Goal: Complete application form

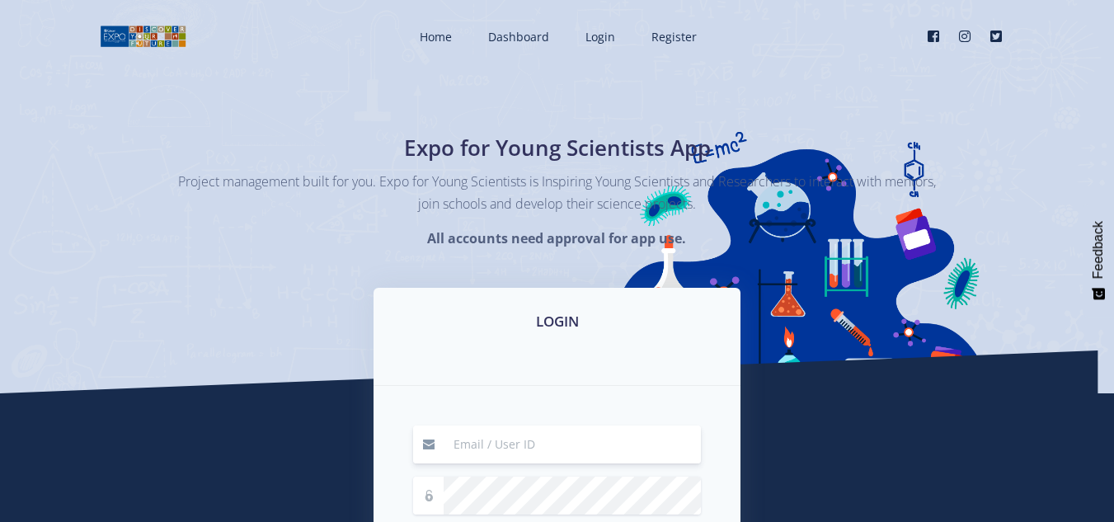
click at [510, 451] on input at bounding box center [572, 445] width 257 height 38
type input "[EMAIL_ADDRESS][DOMAIN_NAME]"
drag, startPoint x: 546, startPoint y: 333, endPoint x: 562, endPoint y: 298, distance: 39.1
click at [562, 298] on div "LOGIN" at bounding box center [557, 337] width 367 height 98
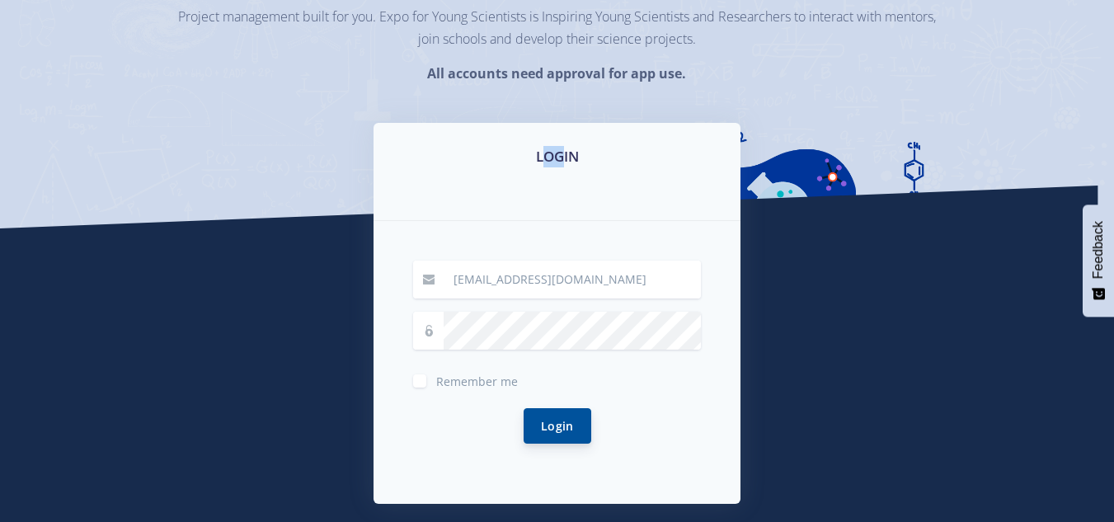
click at [552, 416] on button "Login" at bounding box center [558, 425] width 68 height 35
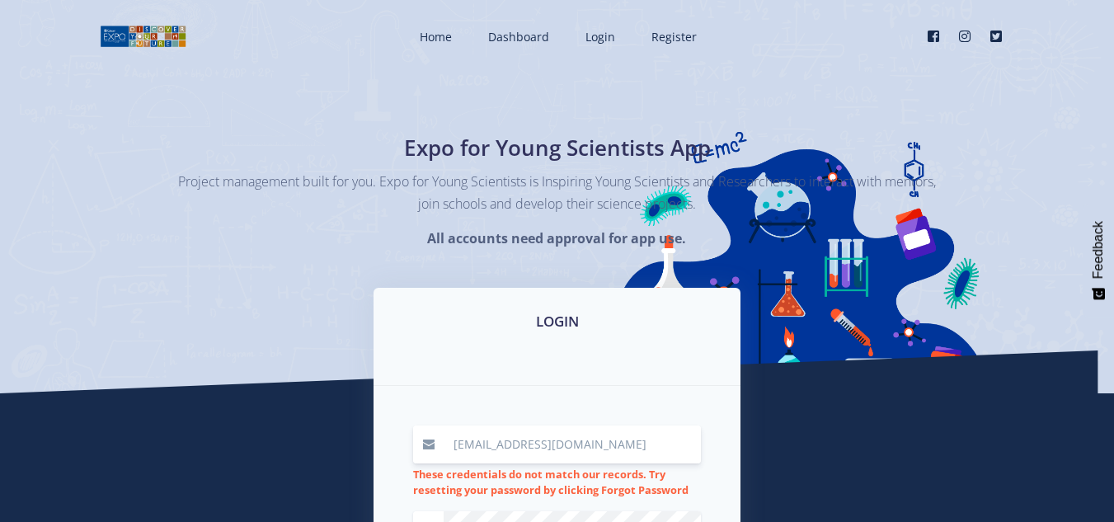
scroll to position [247, 0]
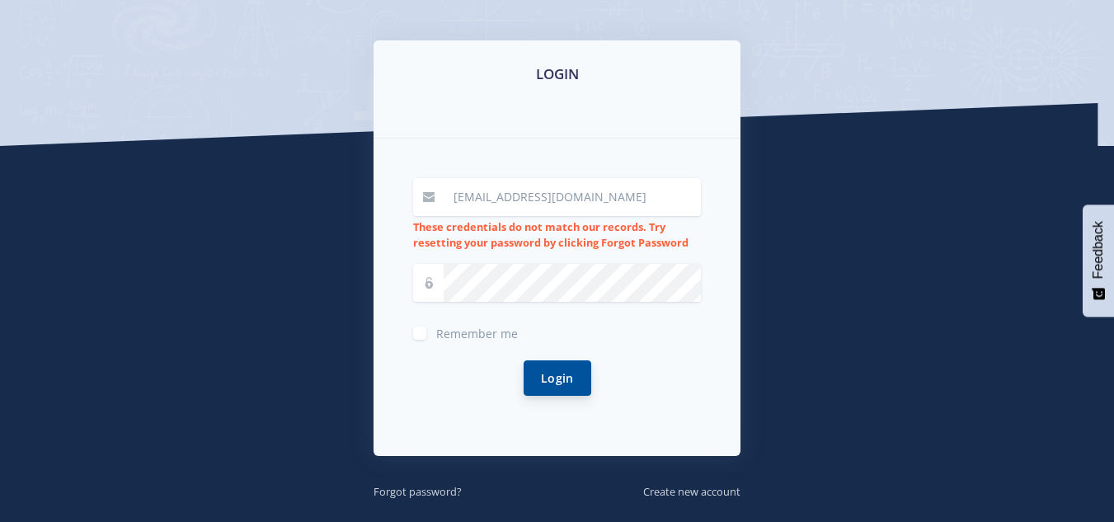
click at [539, 370] on button "Login" at bounding box center [558, 377] width 68 height 35
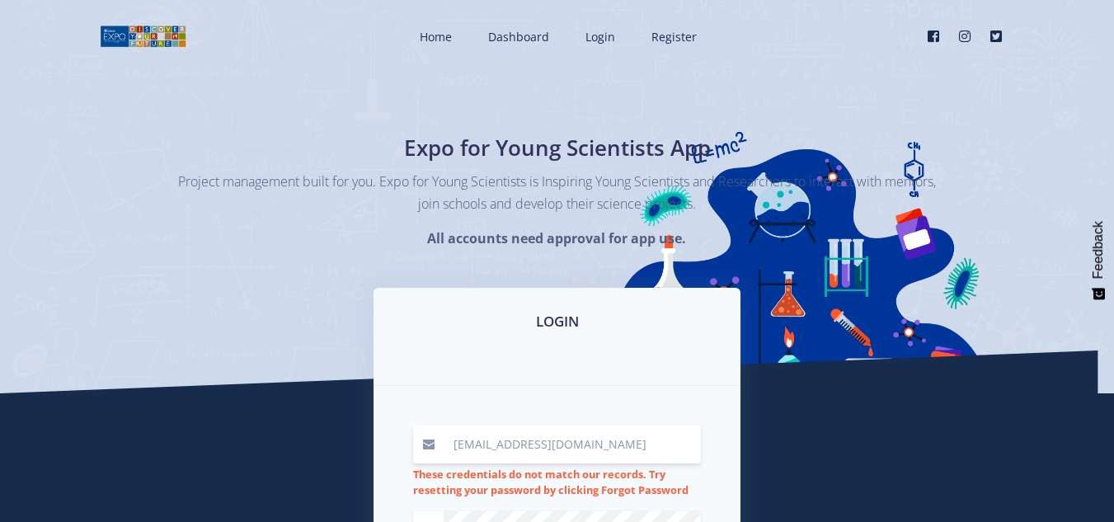
scroll to position [330, 0]
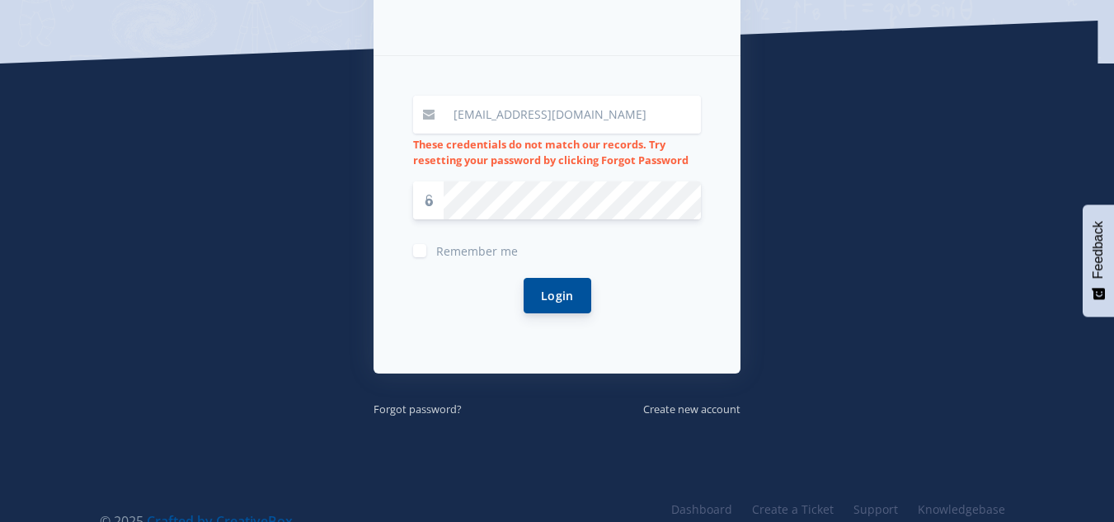
click at [534, 283] on button "Login" at bounding box center [558, 295] width 68 height 35
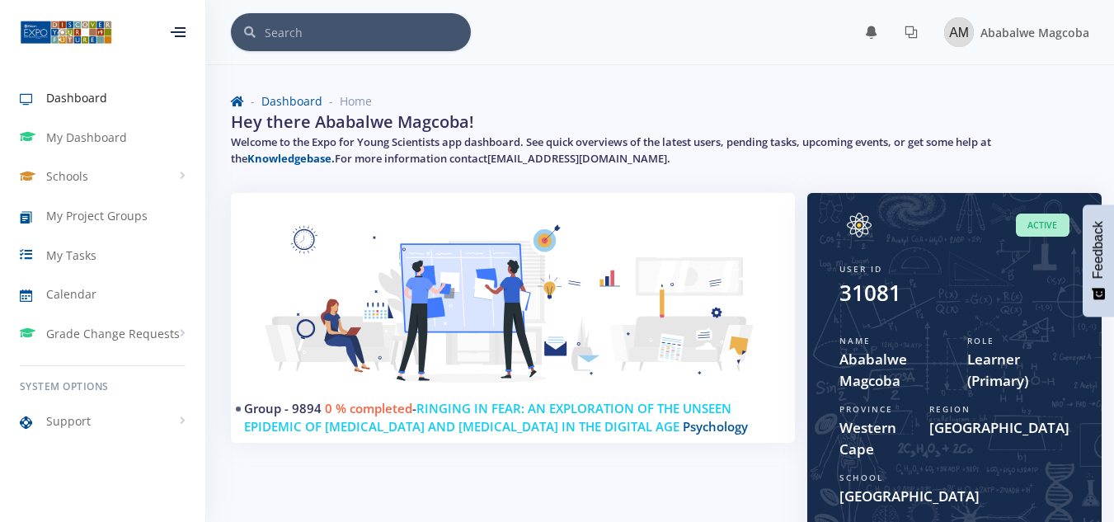
scroll to position [247, 0]
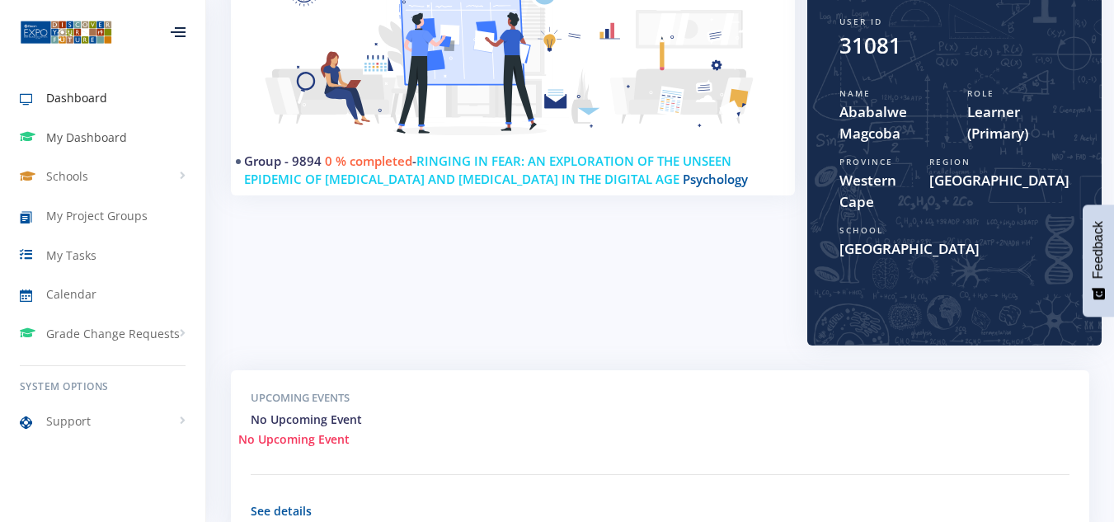
click at [96, 136] on span "My Dashboard" at bounding box center [86, 137] width 81 height 17
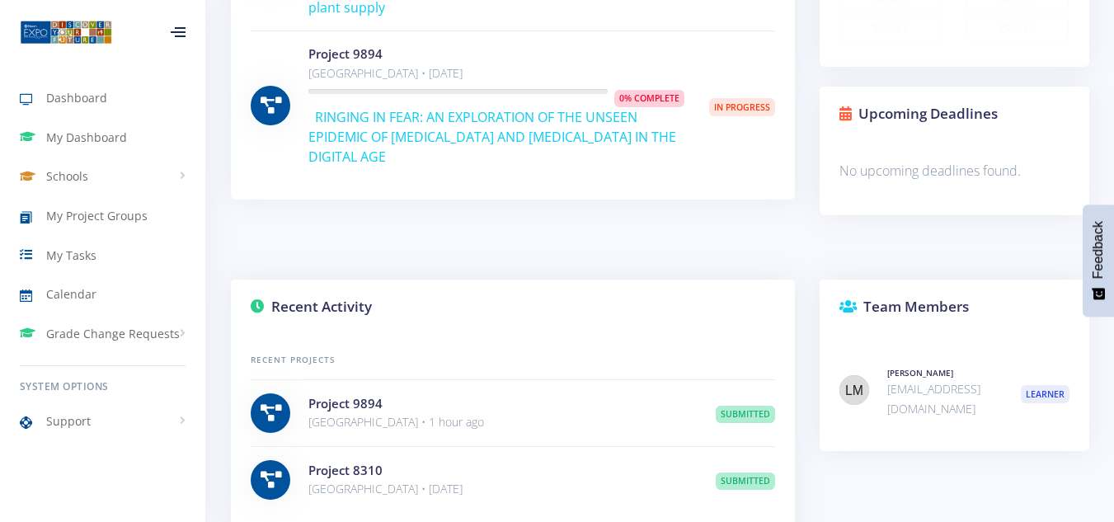
scroll to position [330, 0]
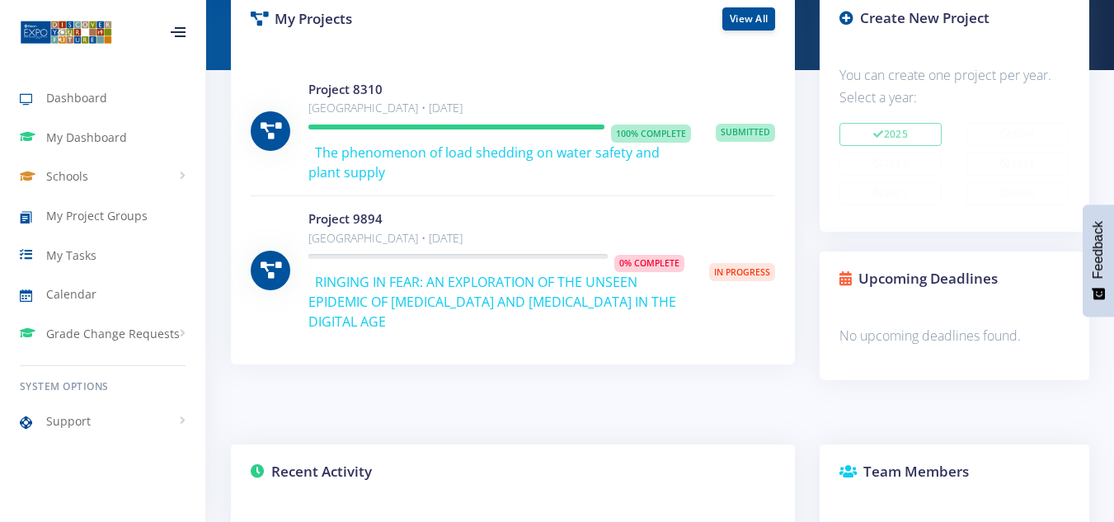
click at [670, 205] on div "Project 9894 Khanyolwethu Secondary School • Aug 20, 2025" at bounding box center [513, 269] width 525 height 149
click at [714, 271] on span "In Progress" at bounding box center [742, 272] width 66 height 18
click at [761, 18] on link "View All" at bounding box center [748, 18] width 53 height 23
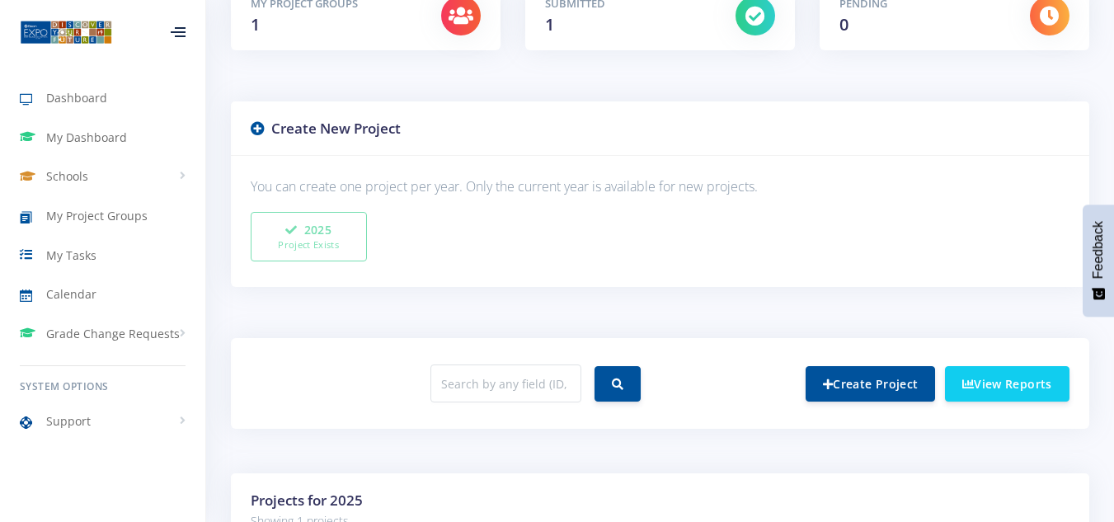
scroll to position [577, 0]
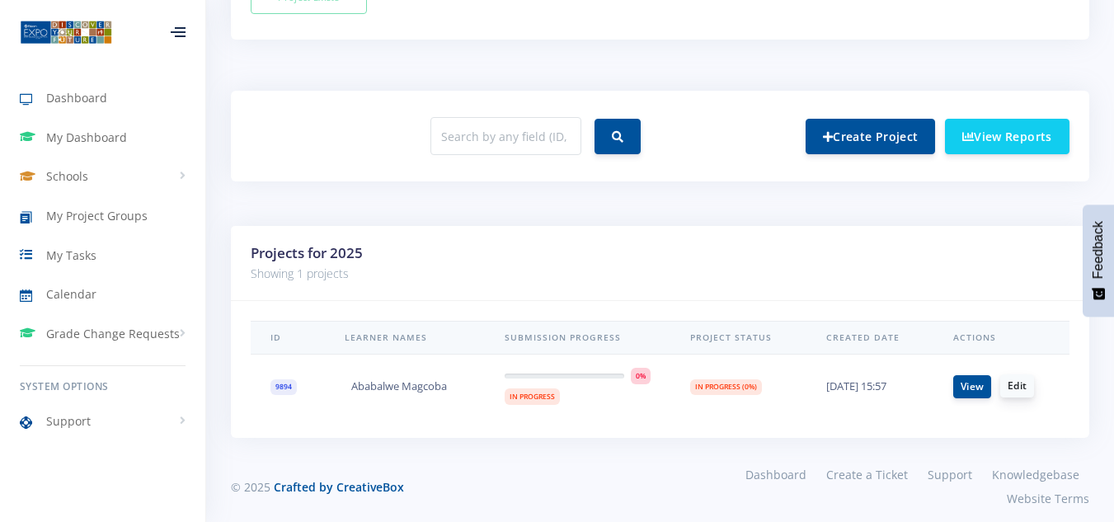
click at [1009, 386] on link "Edit" at bounding box center [1017, 385] width 34 height 23
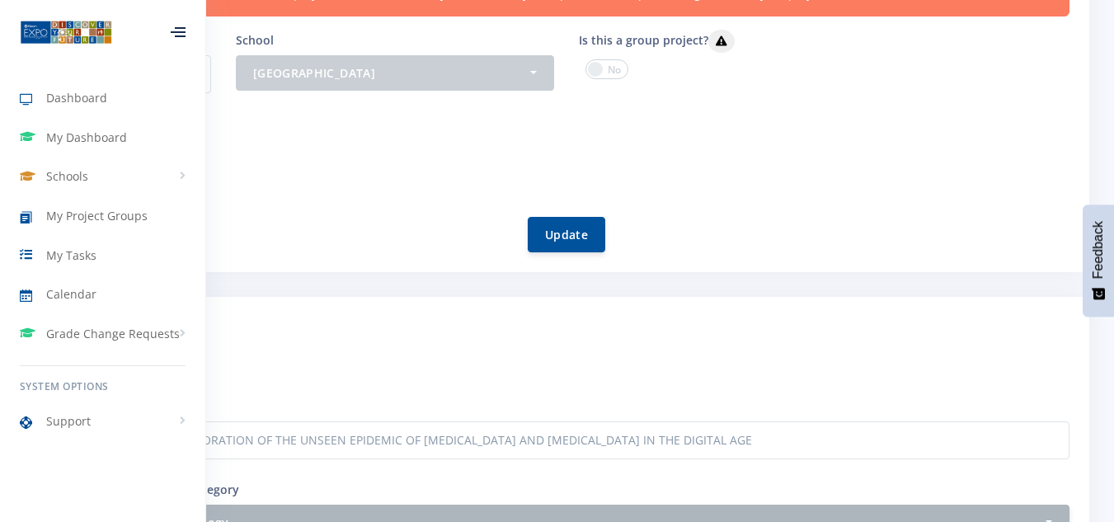
scroll to position [577, 0]
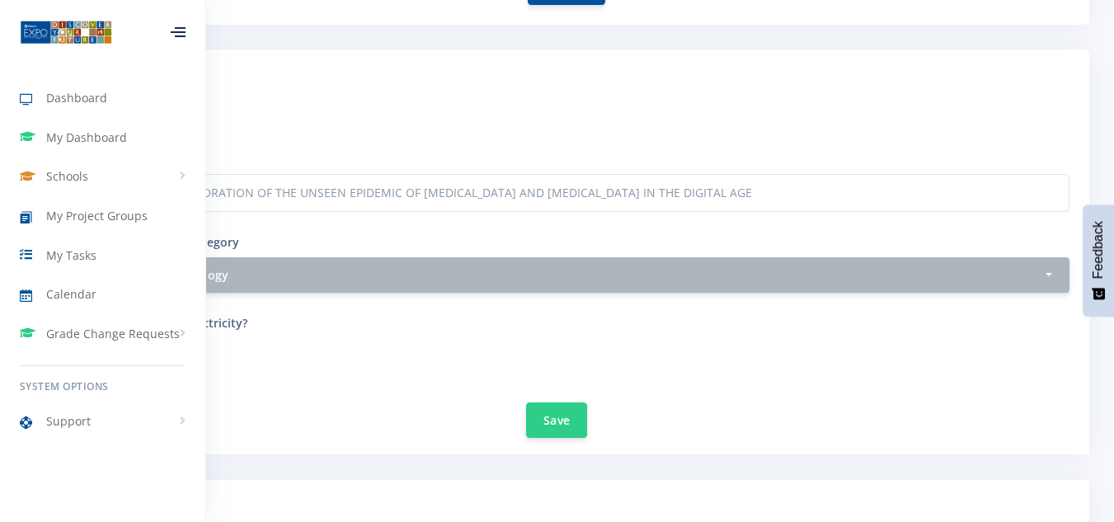
click at [642, 311] on form "Project Step I Setup your Project Enter your project title RINGING IN FEAR: AN …" at bounding box center [557, 252] width 1025 height 372
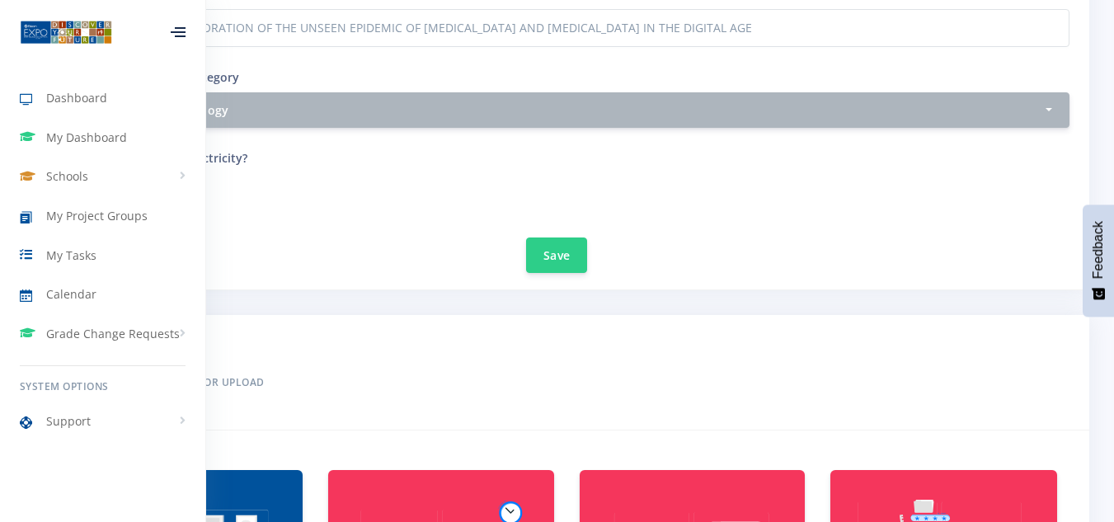
scroll to position [825, 0]
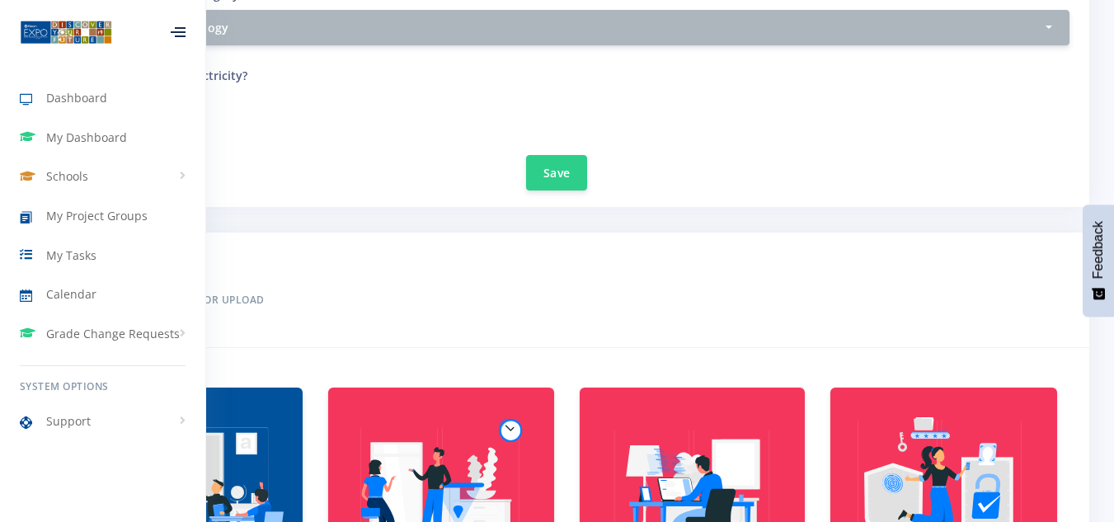
click at [272, 445] on img at bounding box center [190, 498] width 200 height 200
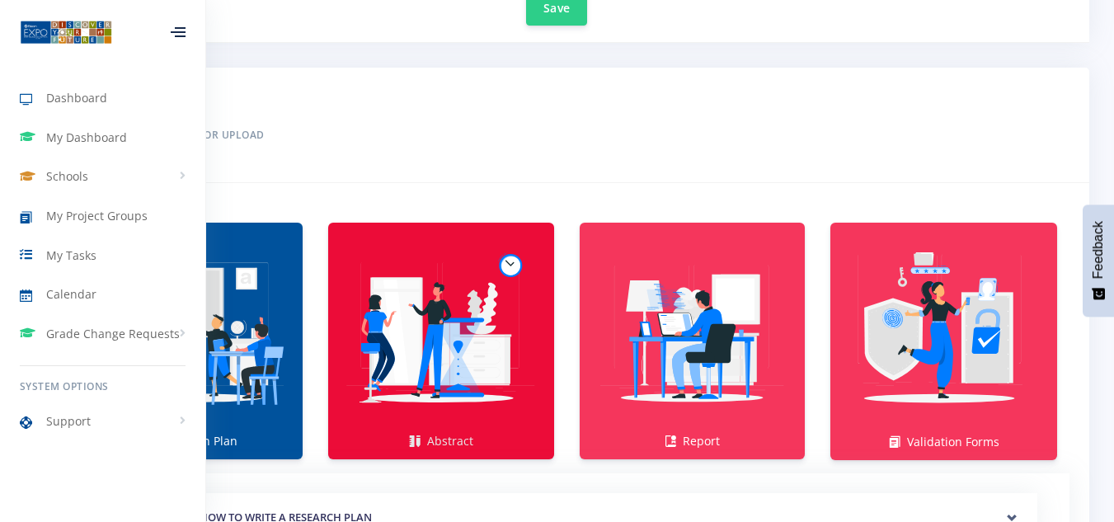
scroll to position [1320, 0]
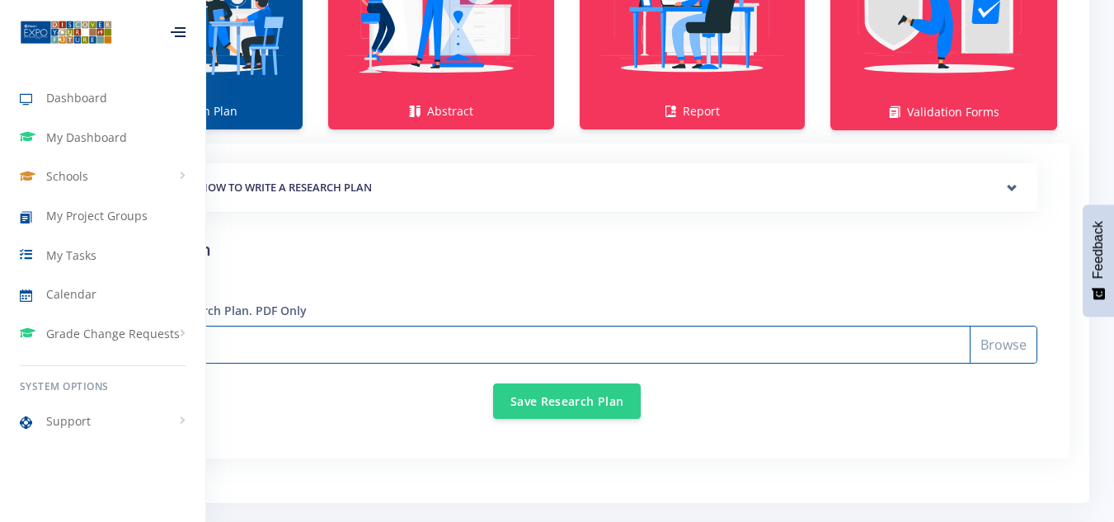
click at [1008, 338] on input "Select File" at bounding box center [566, 345] width 941 height 38
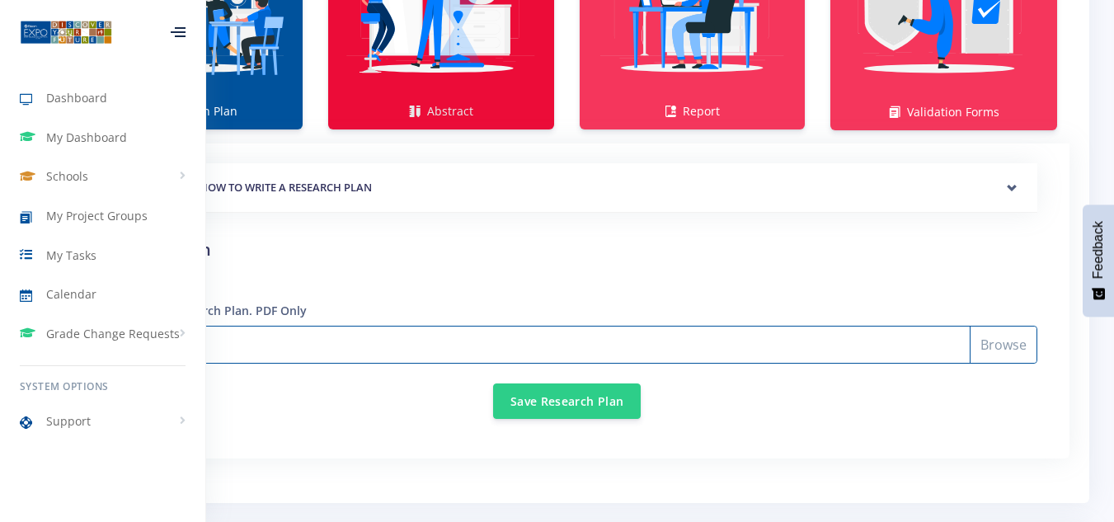
scroll to position [1155, 0]
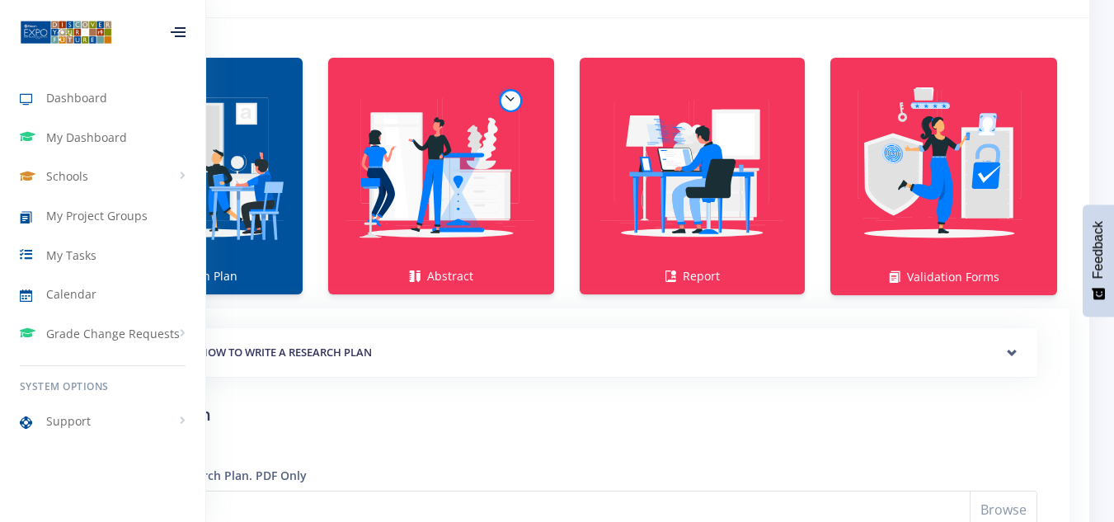
click at [257, 180] on img at bounding box center [190, 168] width 200 height 200
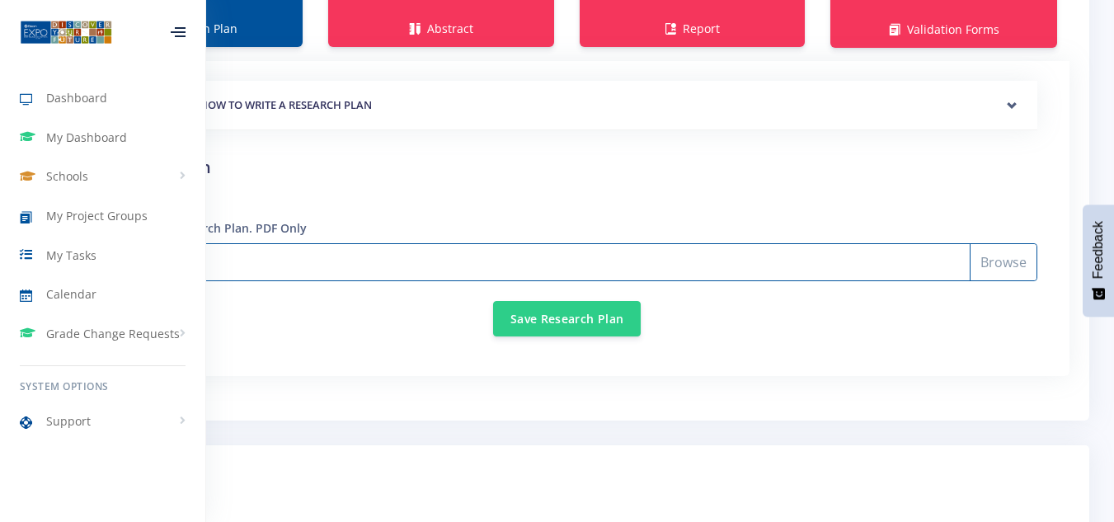
click at [355, 256] on input "Select File" at bounding box center [566, 262] width 941 height 38
click at [1005, 268] on input "Select File" at bounding box center [566, 262] width 941 height 38
click at [993, 260] on input "Select File" at bounding box center [566, 262] width 941 height 38
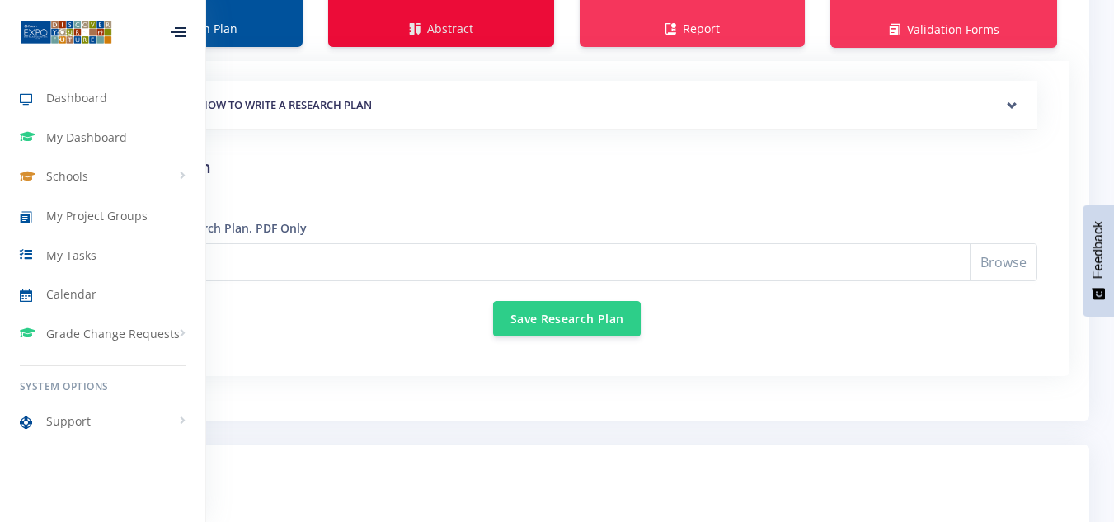
click at [418, 26] on icon at bounding box center [415, 29] width 12 height 12
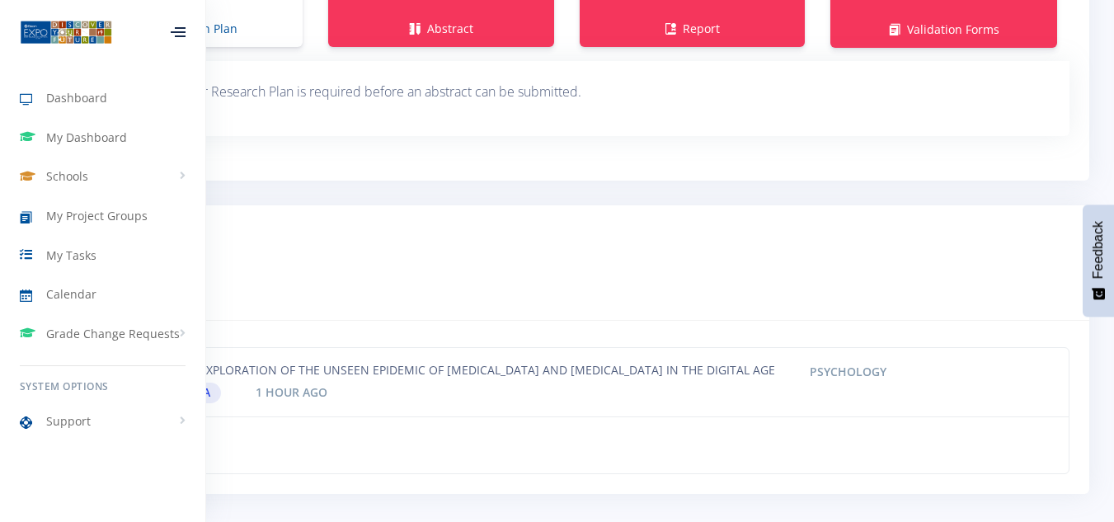
click at [358, 92] on p "Submission of your Research Plan is required before an abstract can be submitte…" at bounding box center [566, 92] width 941 height 22
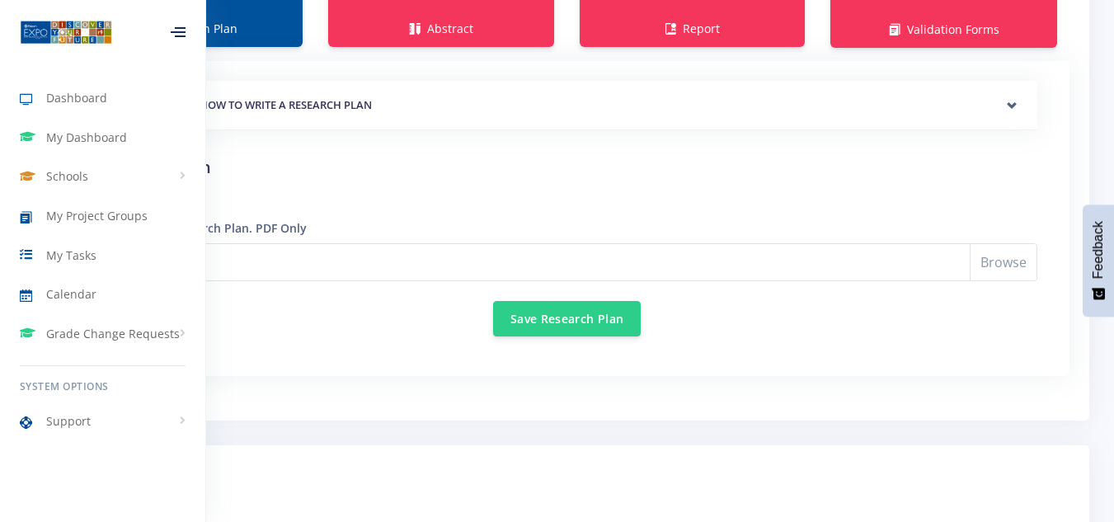
click at [177, 31] on icon at bounding box center [178, 32] width 15 height 2
click at [183, 34] on div at bounding box center [178, 32] width 15 height 10
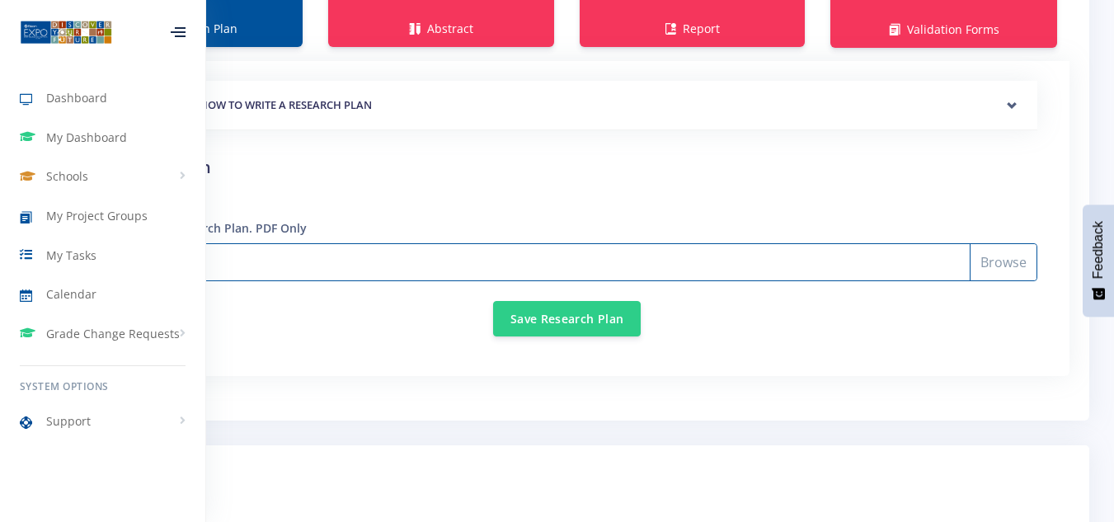
click at [1002, 262] on input "Select File" at bounding box center [566, 262] width 941 height 38
click at [996, 254] on input "Select File" at bounding box center [566, 262] width 941 height 38
type input "C:\fakepath\Research plan.pdf"
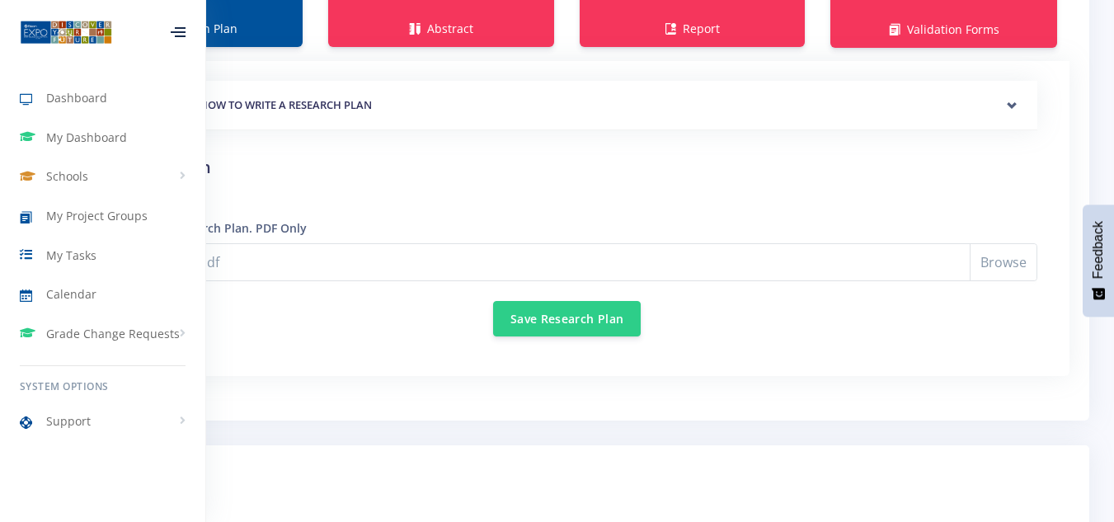
click at [705, 334] on div "Save Research Plan" at bounding box center [566, 308] width 941 height 55
click at [568, 318] on button "Save Research Plan" at bounding box center [567, 317] width 148 height 35
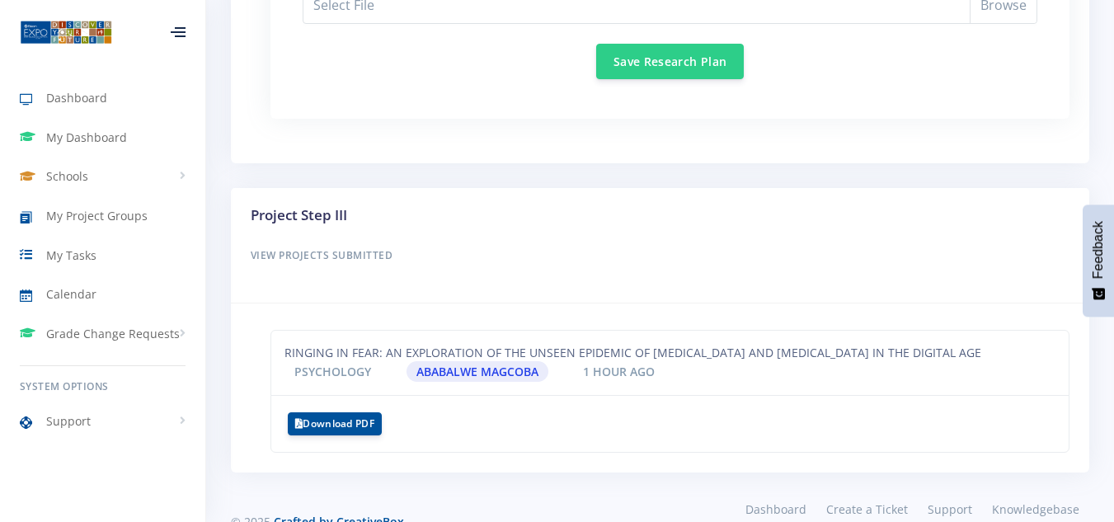
scroll to position [1402, 0]
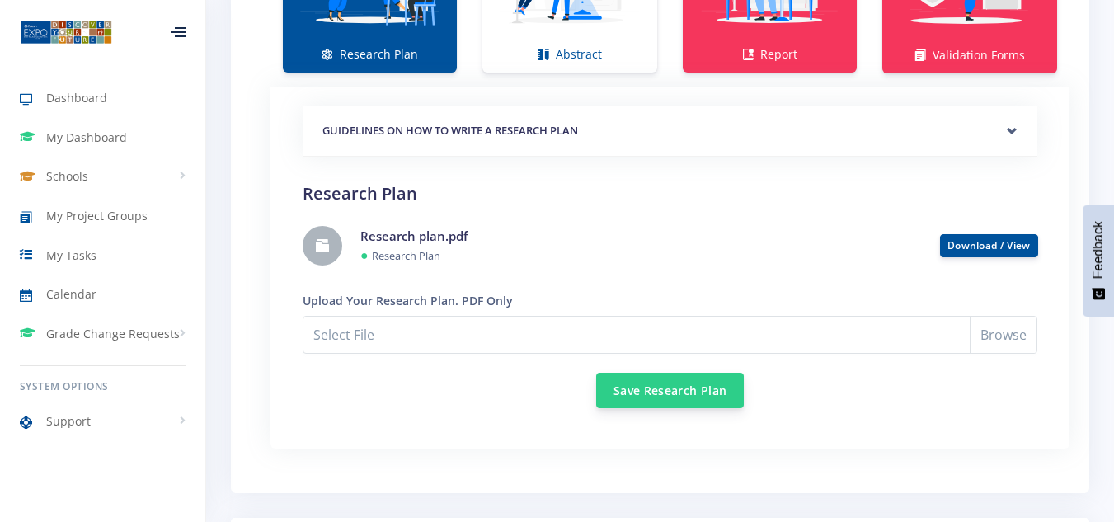
click at [630, 389] on button "Save Research Plan" at bounding box center [670, 390] width 148 height 35
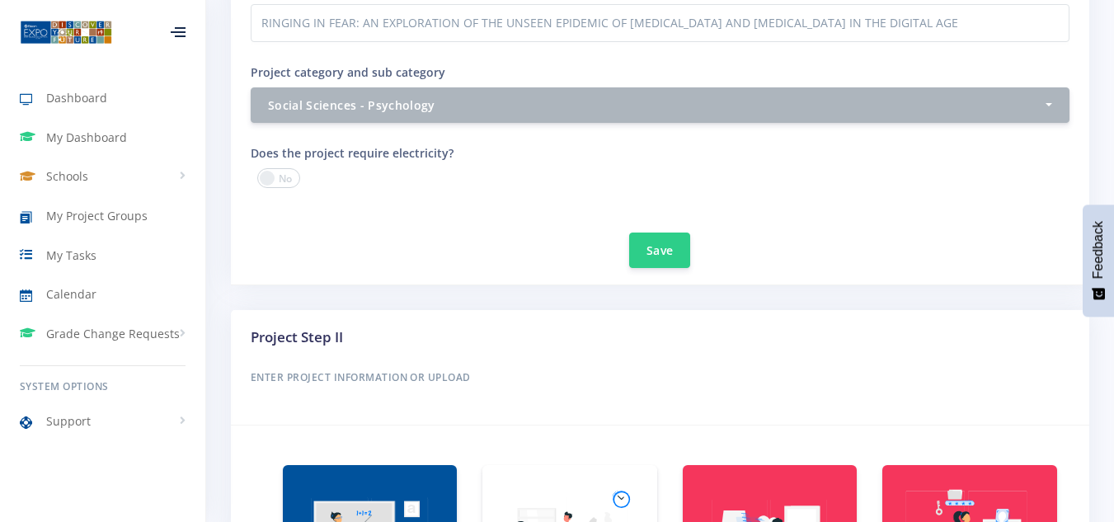
scroll to position [1237, 0]
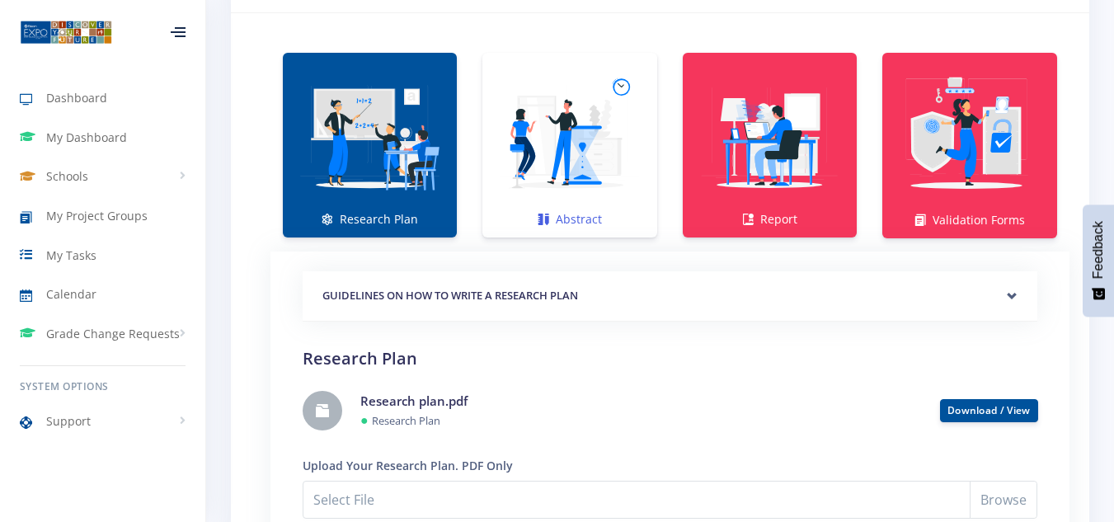
click at [571, 211] on link "Abstract" at bounding box center [569, 145] width 174 height 185
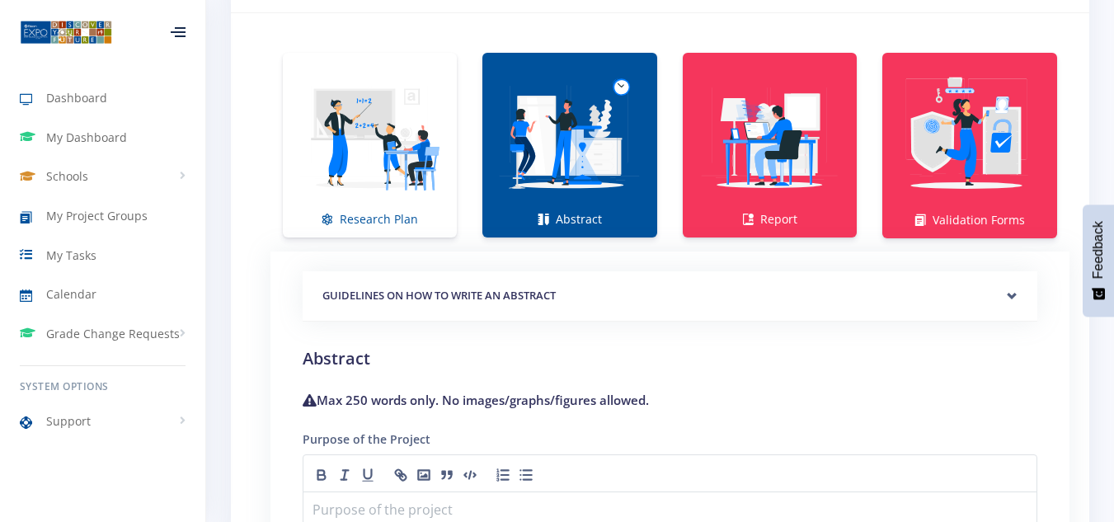
scroll to position [1402, 0]
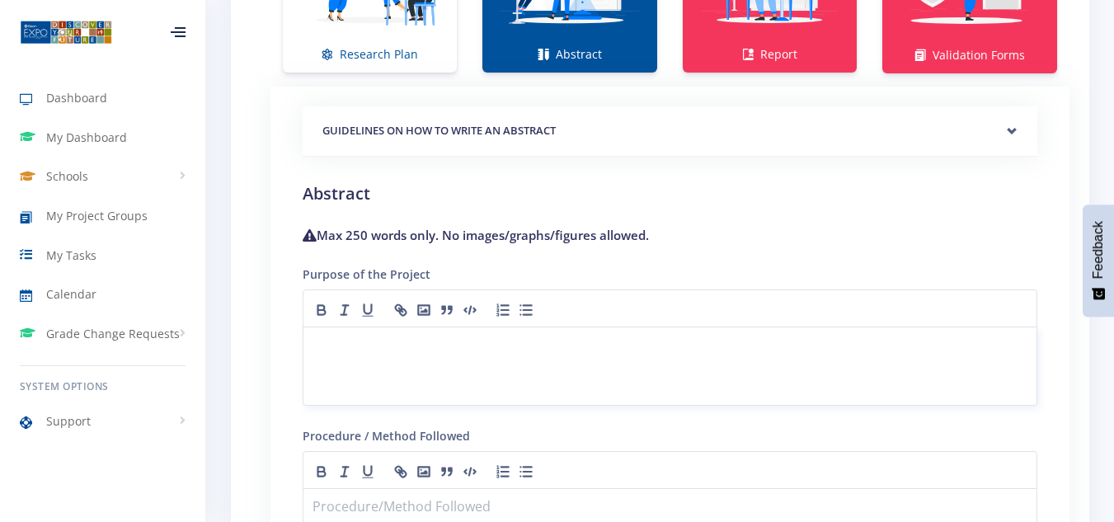
click at [540, 349] on p at bounding box center [669, 347] width 713 height 22
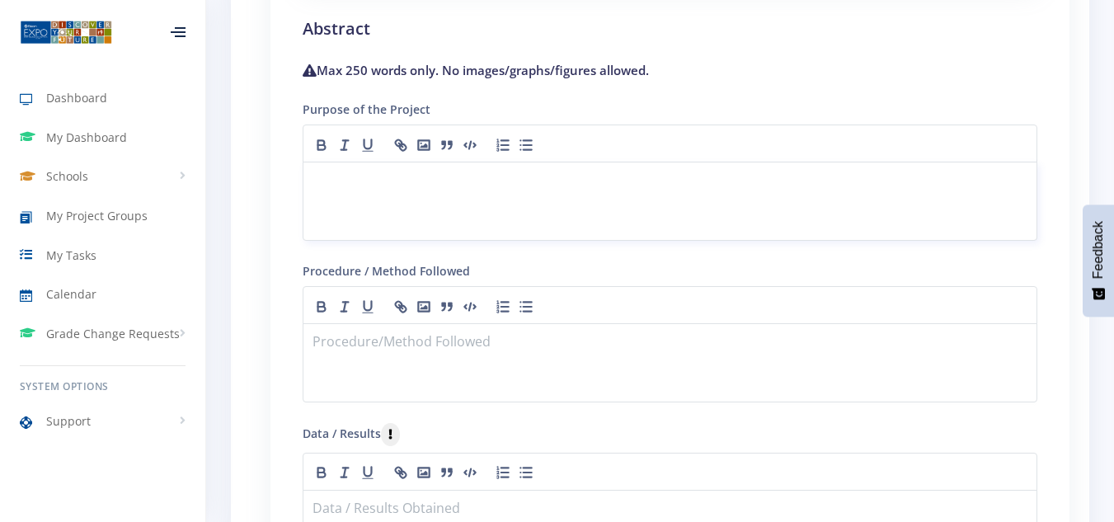
scroll to position [0, 0]
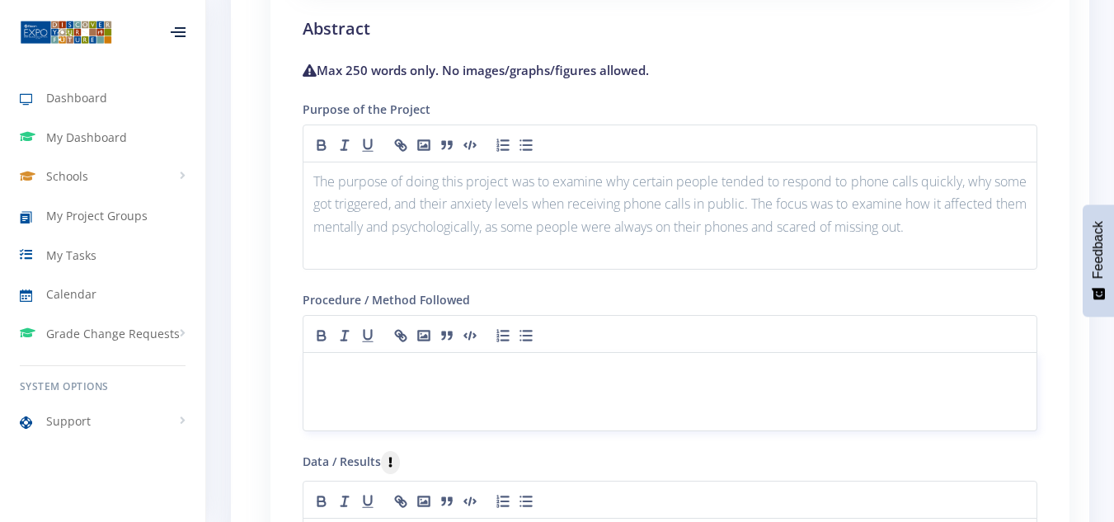
click at [393, 374] on p at bounding box center [669, 372] width 713 height 22
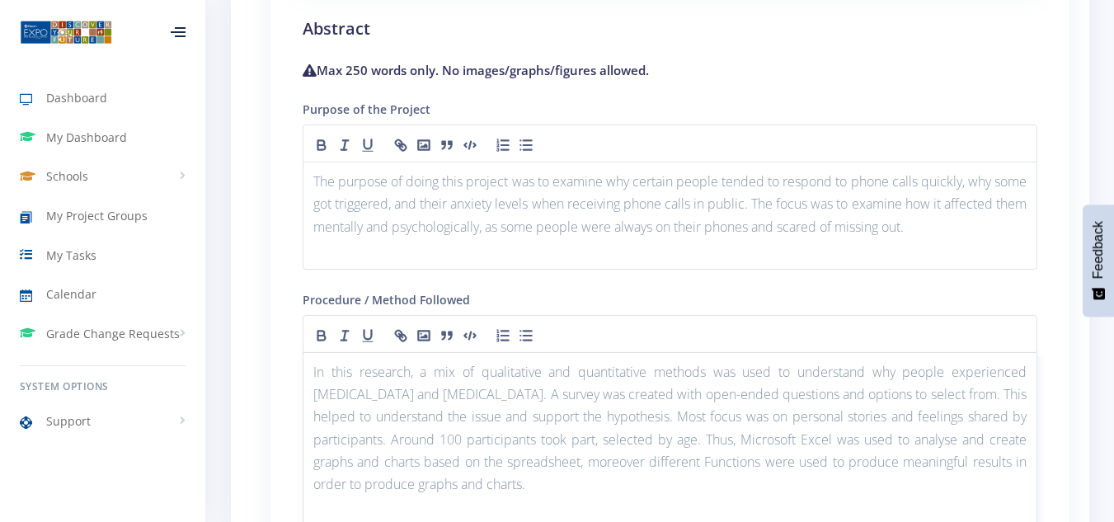
scroll to position [1814, 0]
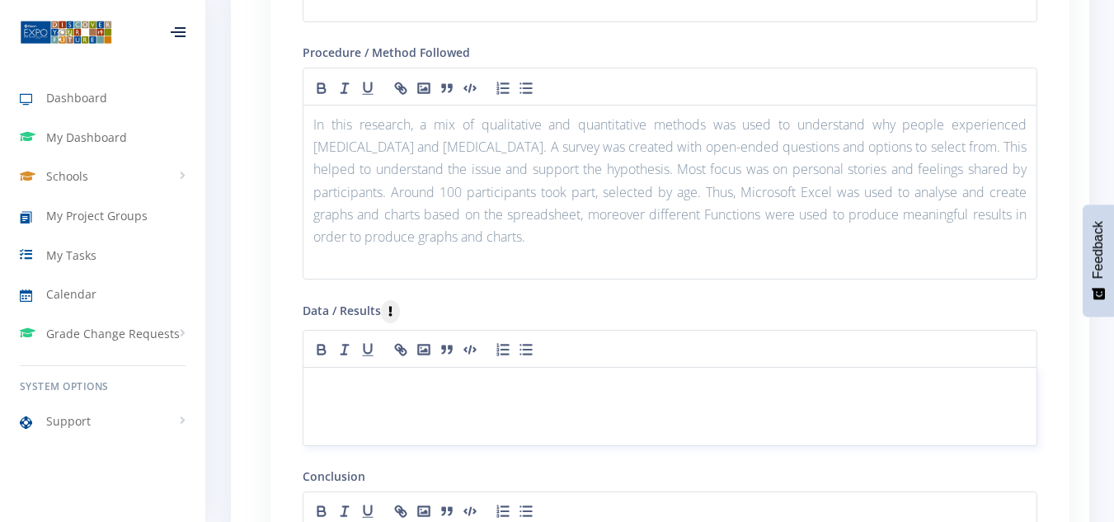
click at [404, 383] on p at bounding box center [669, 387] width 713 height 22
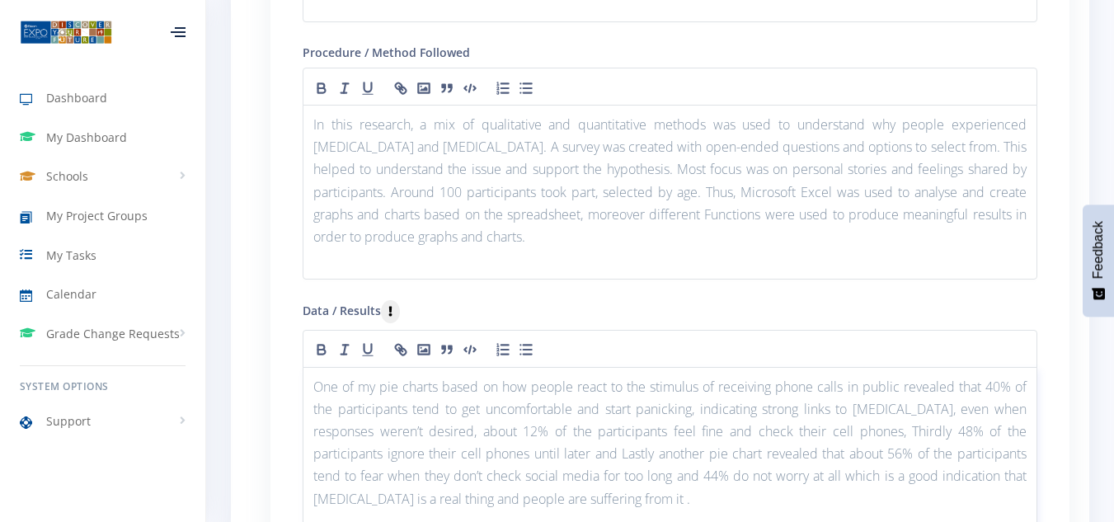
scroll to position [2062, 0]
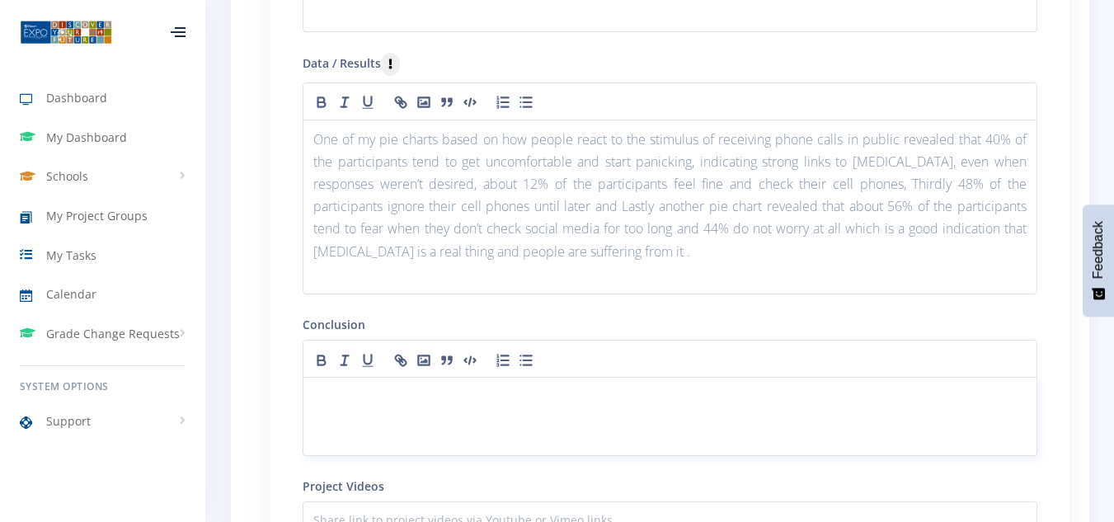
click at [388, 392] on p at bounding box center [669, 397] width 713 height 22
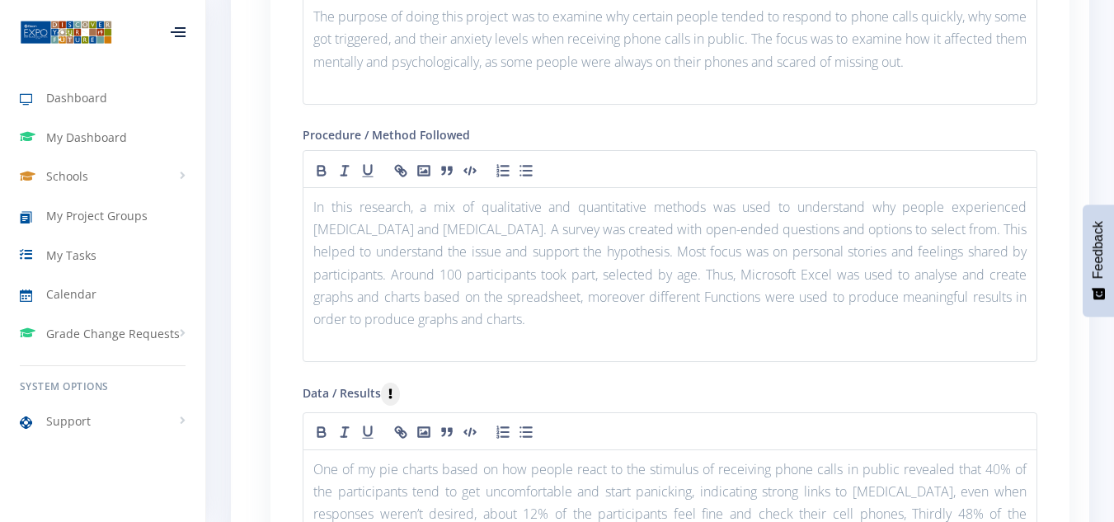
scroll to position [1979, 0]
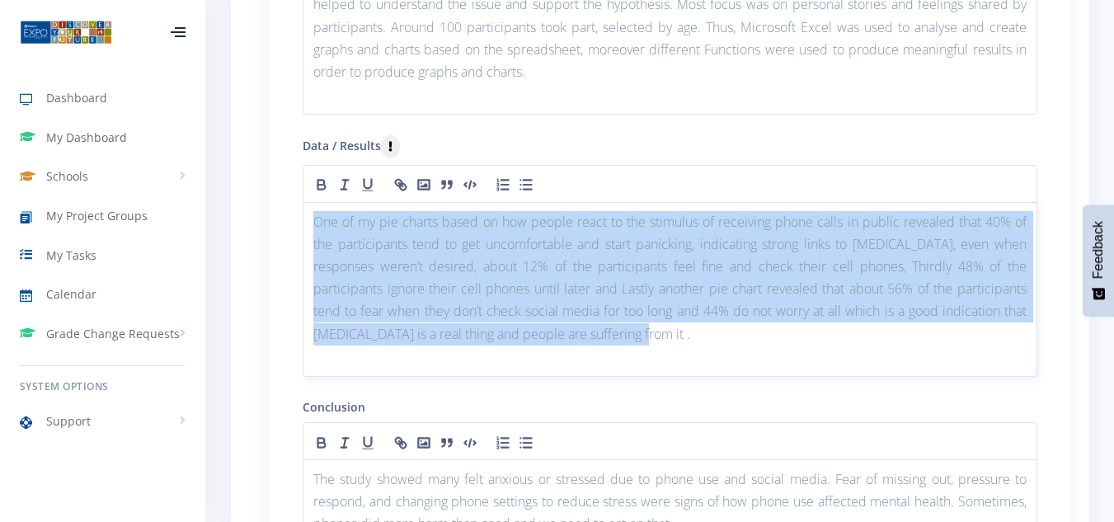
drag, startPoint x: 320, startPoint y: 224, endPoint x: 670, endPoint y: 336, distance: 367.2
click at [670, 336] on p "One of my pie charts based on how people react to the stimulus of receiving pho…" at bounding box center [669, 278] width 713 height 134
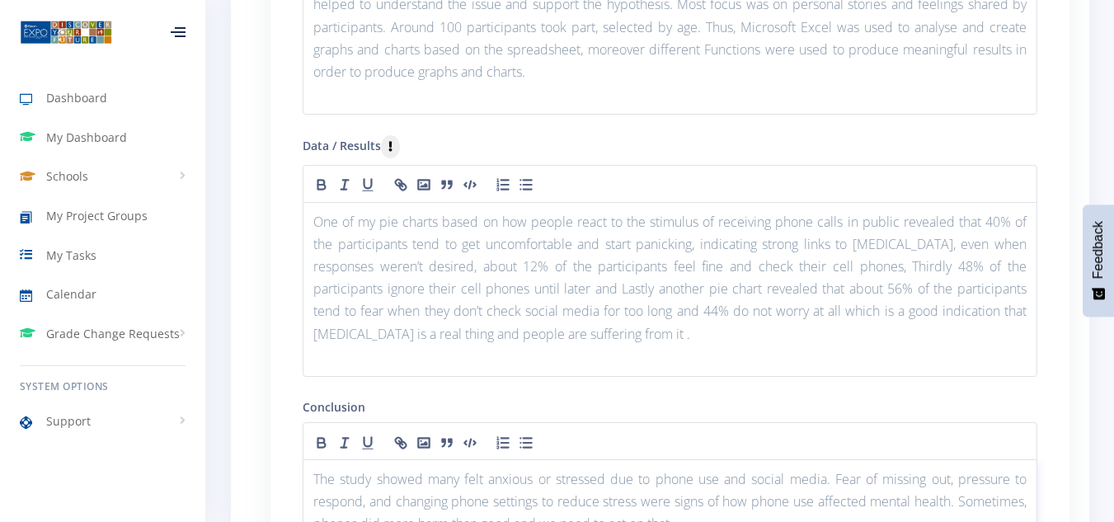
click at [656, 483] on p "The study showed many felt anxious or stressed due to phone use and social medi…" at bounding box center [669, 502] width 713 height 68
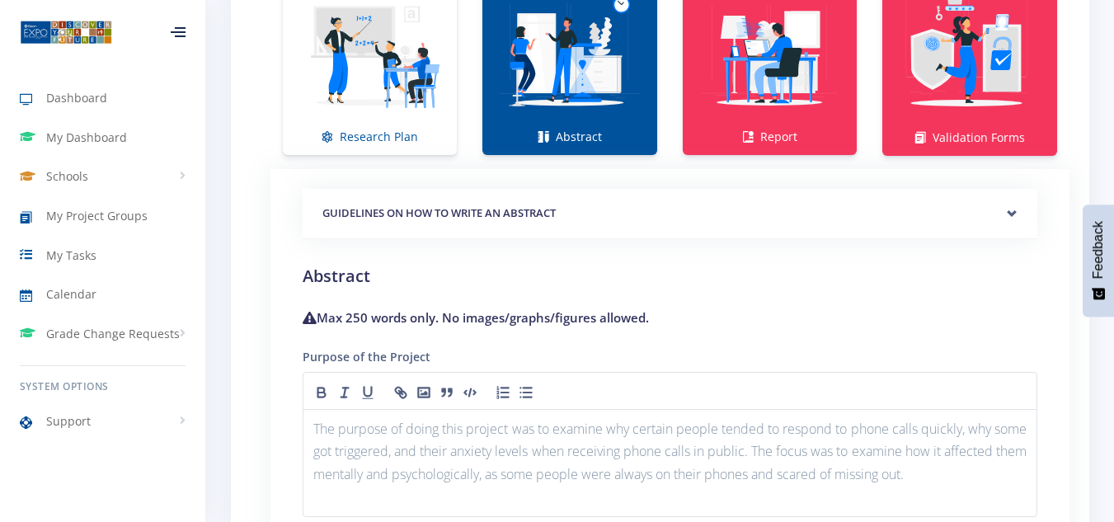
scroll to position [1567, 0]
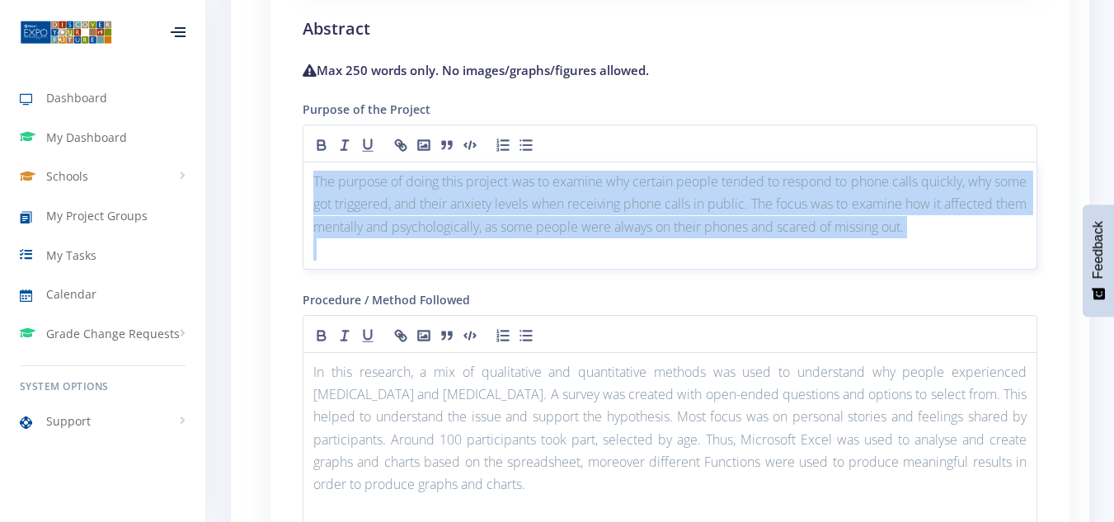
drag, startPoint x: 315, startPoint y: 180, endPoint x: 798, endPoint y: 237, distance: 486.6
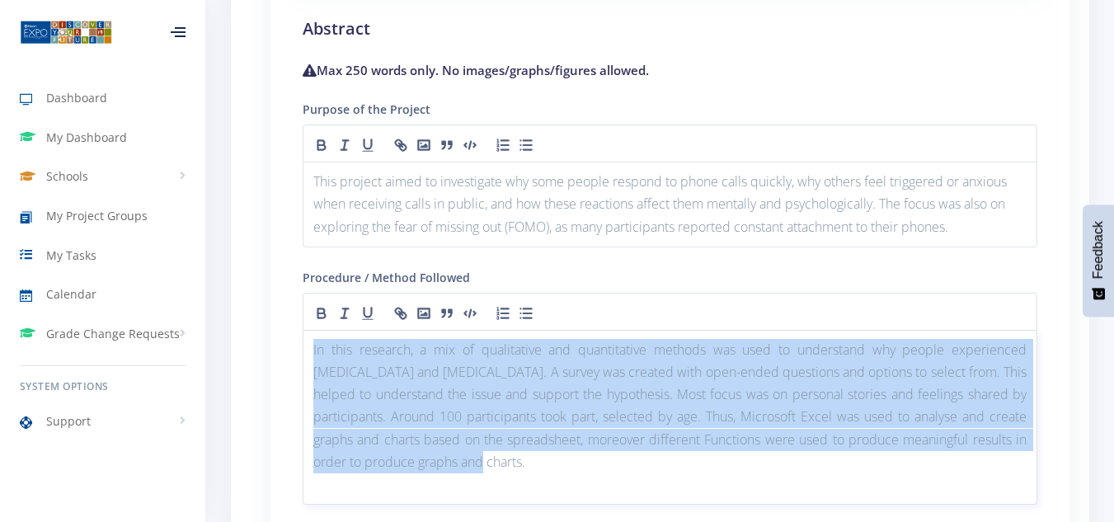
drag, startPoint x: 314, startPoint y: 346, endPoint x: 623, endPoint y: 463, distance: 330.2
click at [623, 463] on p "In this research, a mix of qualitative and quantitative methods was used to und…" at bounding box center [669, 406] width 713 height 134
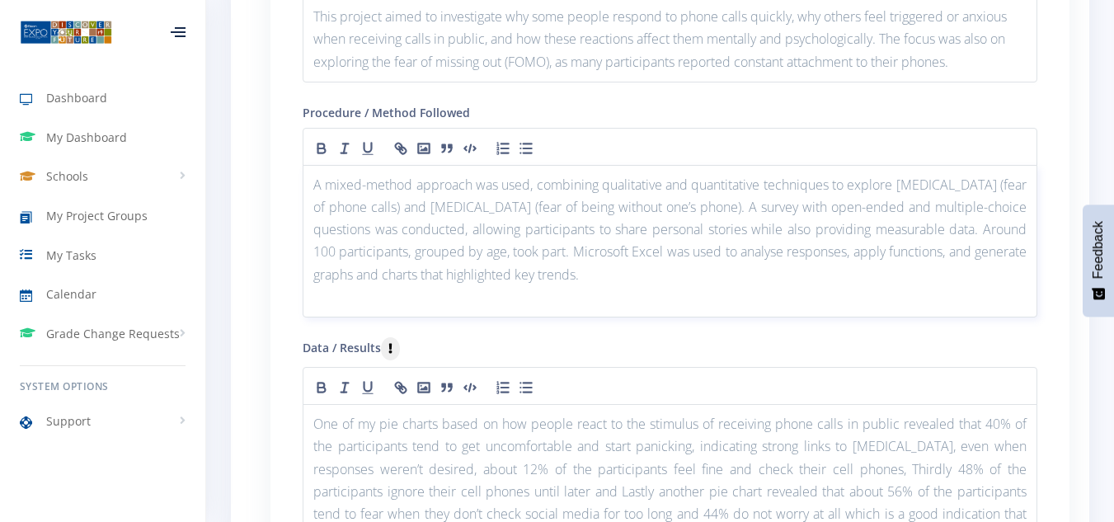
scroll to position [1897, 0]
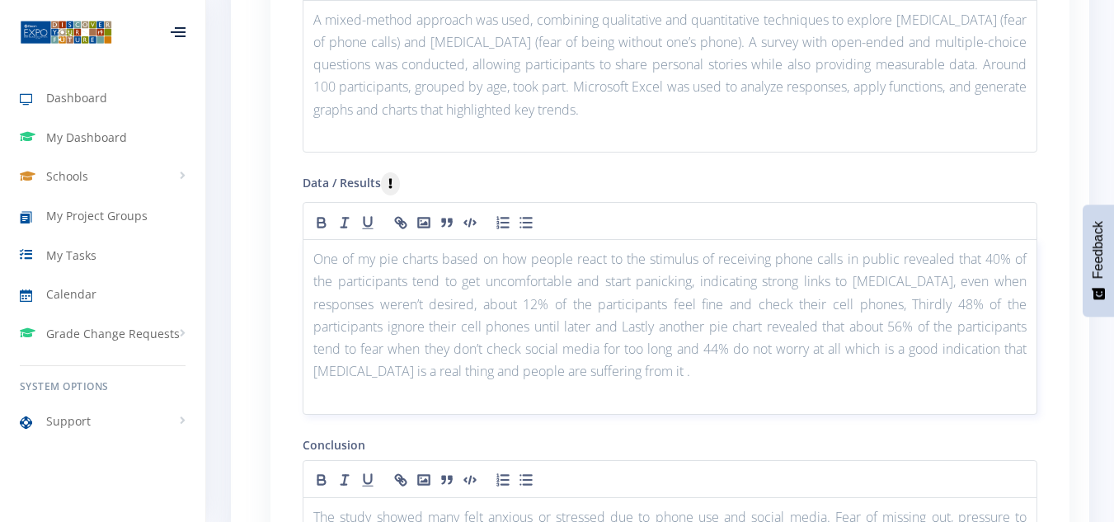
click at [325, 271] on p "One of my pie charts based on how people react to the stimulus of receiving pho…" at bounding box center [669, 315] width 713 height 134
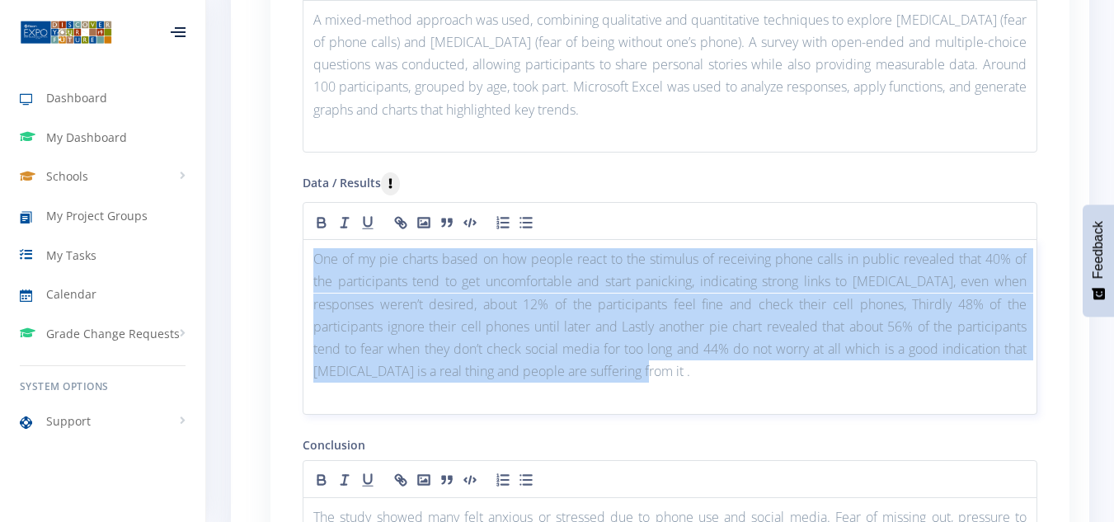
drag, startPoint x: 313, startPoint y: 259, endPoint x: 809, endPoint y: 382, distance: 511.5
click at [809, 382] on div "One of my pie charts based on how people react to the stimulus of receiving pho…" at bounding box center [670, 326] width 735 height 175
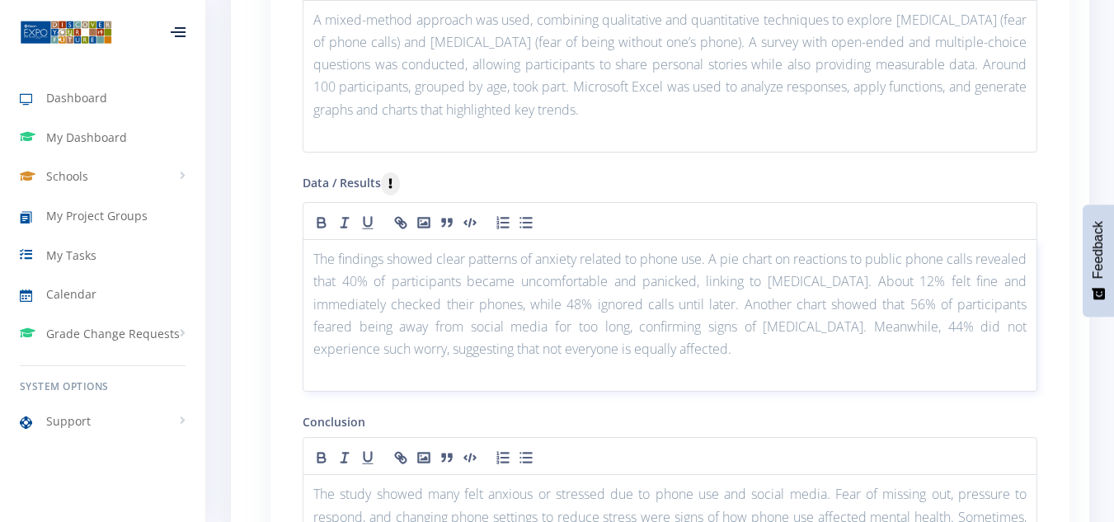
scroll to position [2144, 0]
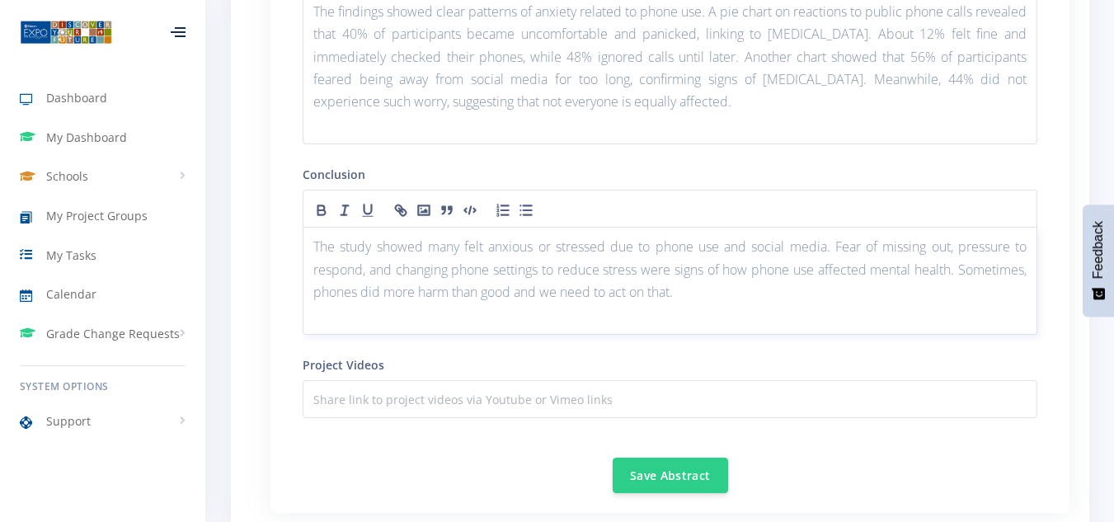
click at [396, 278] on p "The study showed many felt anxious or stressed due to phone use and social medi…" at bounding box center [669, 270] width 713 height 68
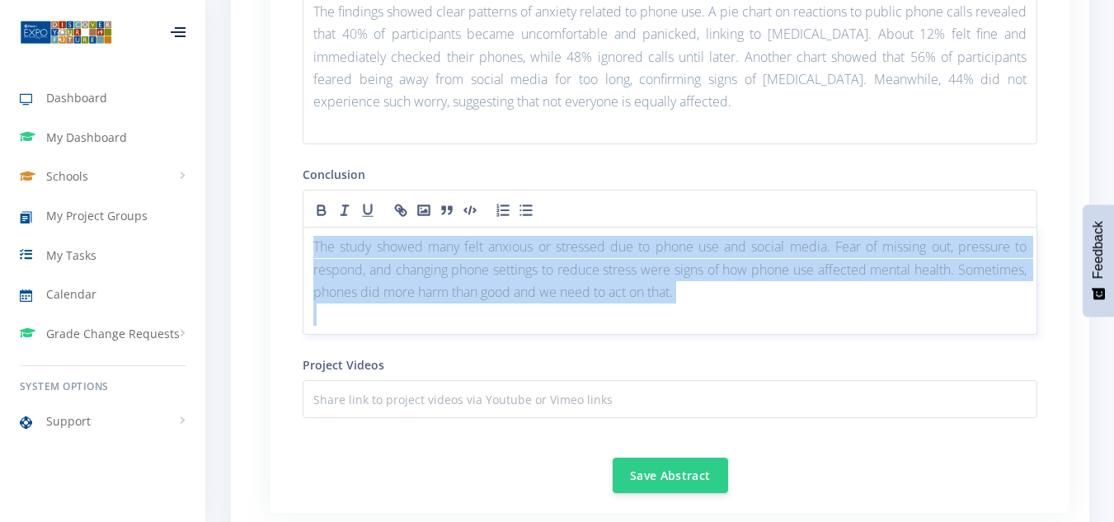
drag, startPoint x: 311, startPoint y: 242, endPoint x: 804, endPoint y: 309, distance: 497.7
click at [804, 309] on div "The study showed many felt anxious or stressed due to phone use and social medi…" at bounding box center [670, 281] width 735 height 108
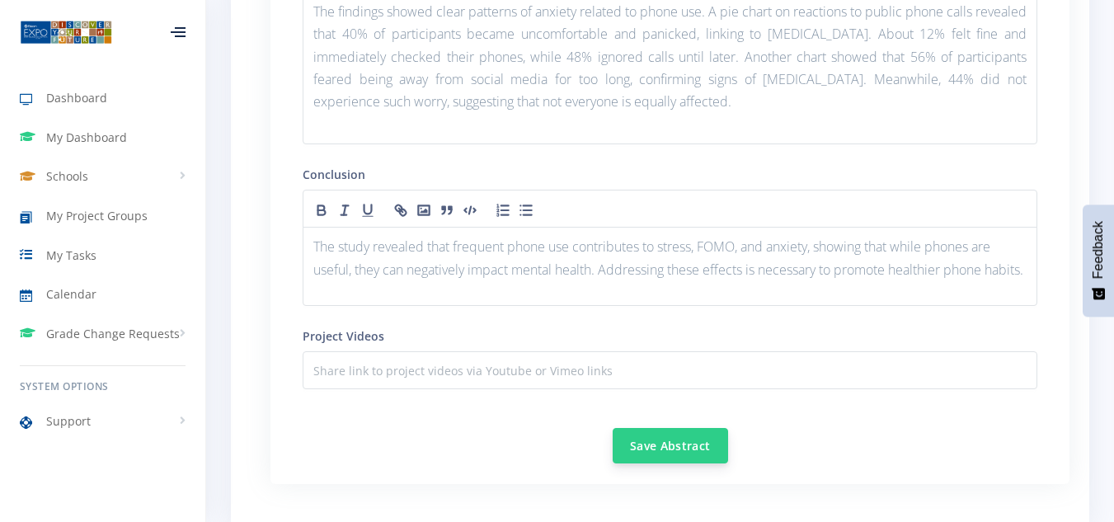
click at [673, 444] on button "Save Abstract" at bounding box center [670, 445] width 115 height 35
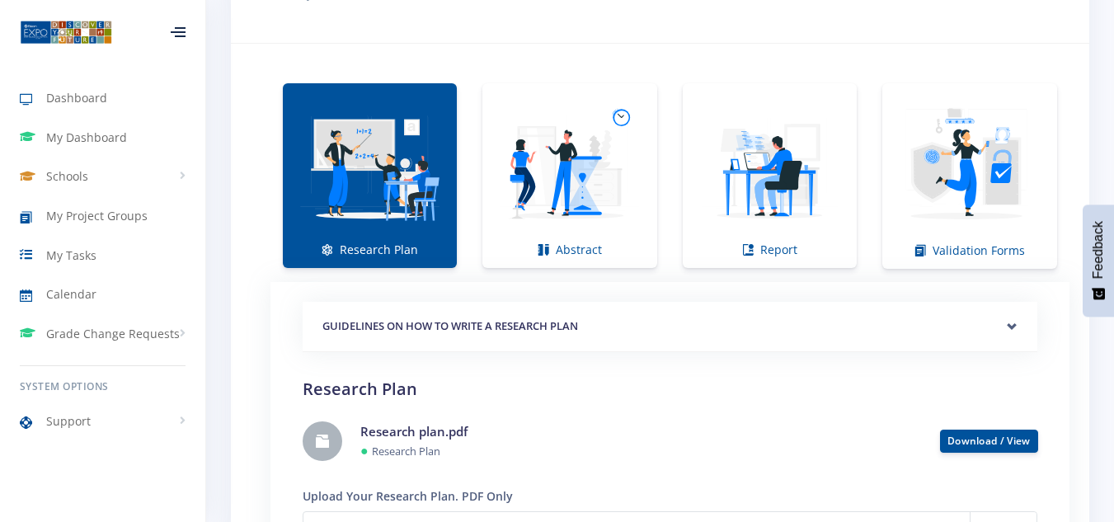
scroll to position [1124, 0]
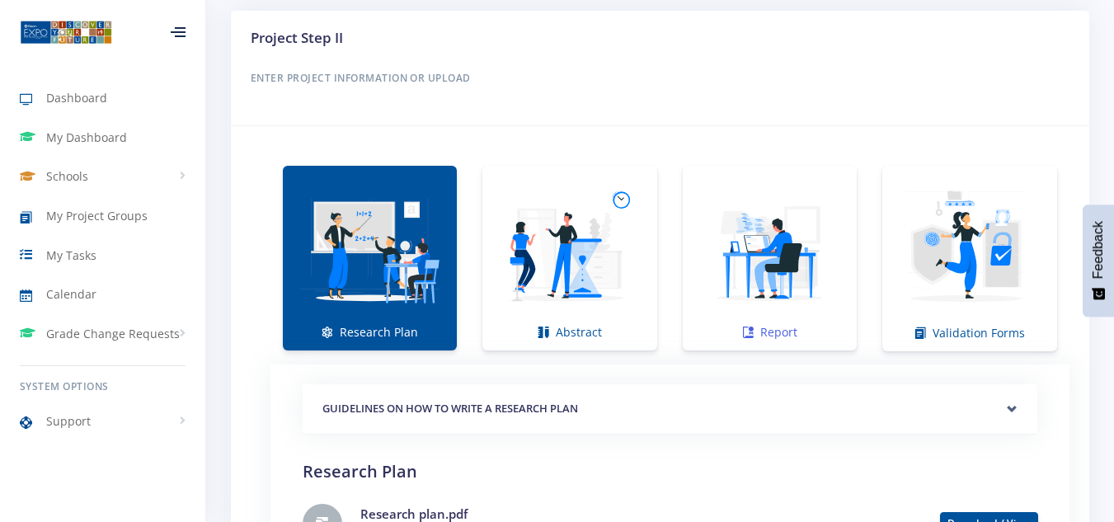
click at [777, 272] on img at bounding box center [770, 250] width 148 height 148
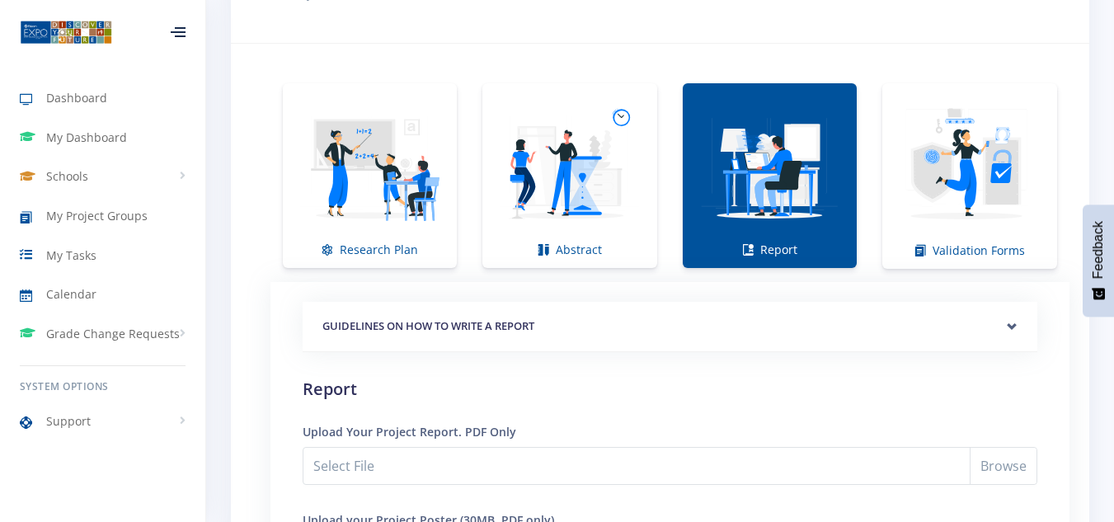
scroll to position [1454, 0]
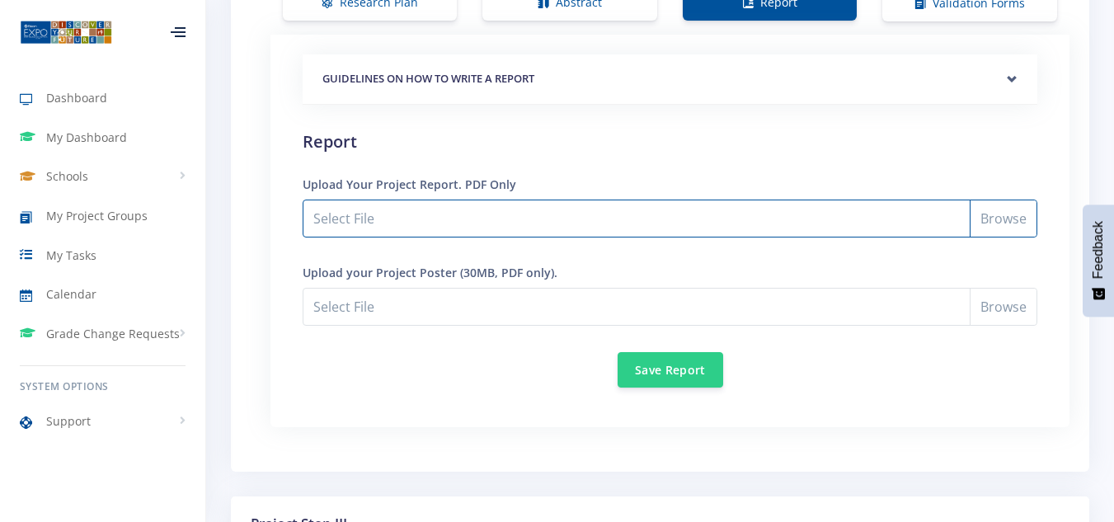
click at [998, 228] on input "Select File" at bounding box center [670, 219] width 735 height 38
click at [1008, 221] on input "Select File" at bounding box center [670, 219] width 735 height 38
type input "C:\fakepath\Report.pdf"
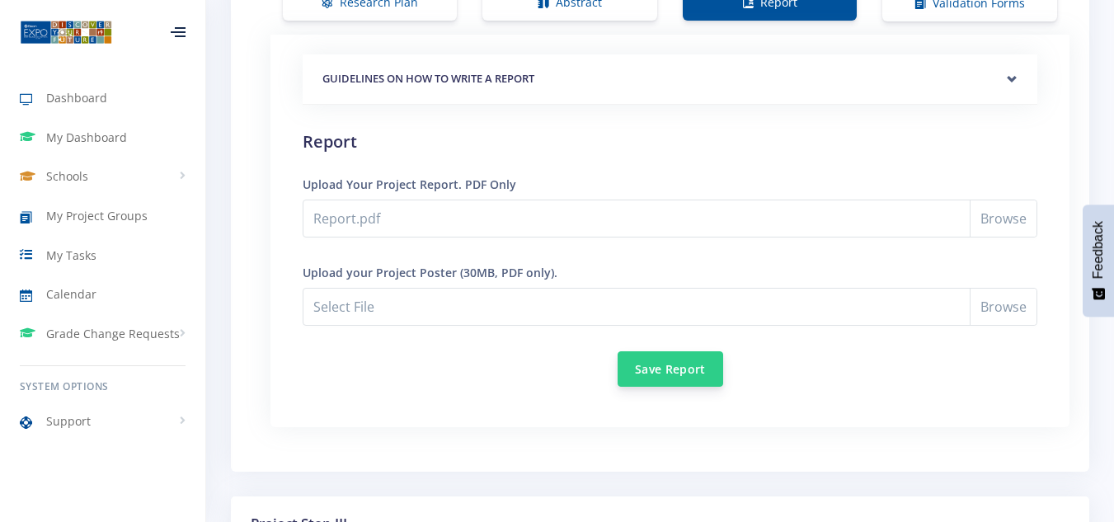
click at [635, 371] on button "Save Report" at bounding box center [671, 368] width 106 height 35
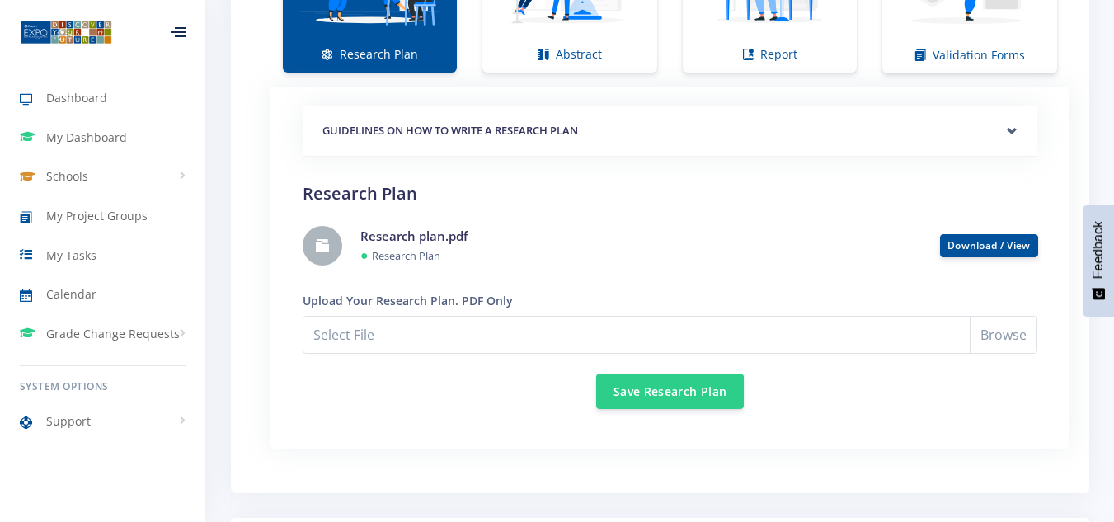
scroll to position [1237, 0]
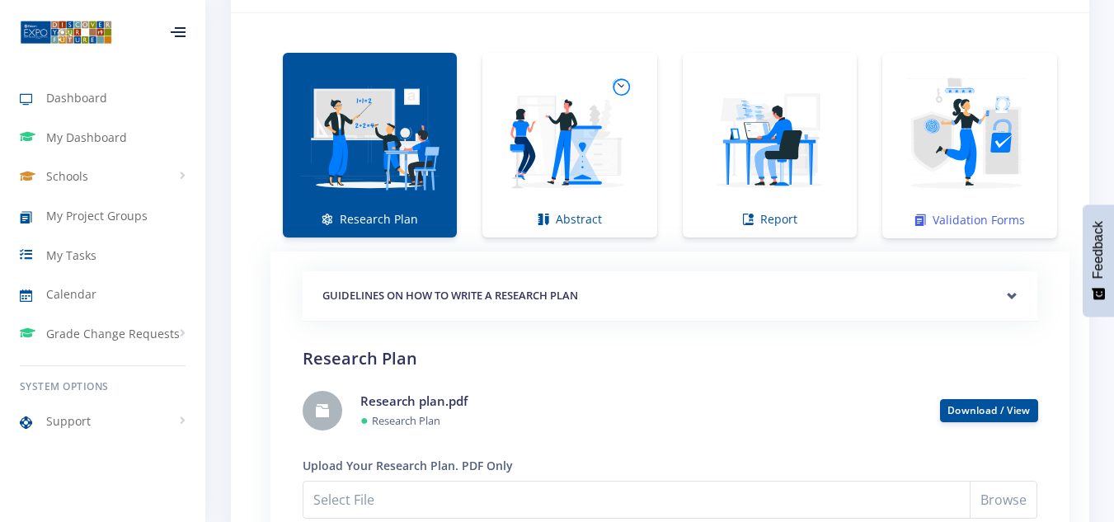
click at [943, 216] on link "Validation Forms" at bounding box center [969, 146] width 175 height 186
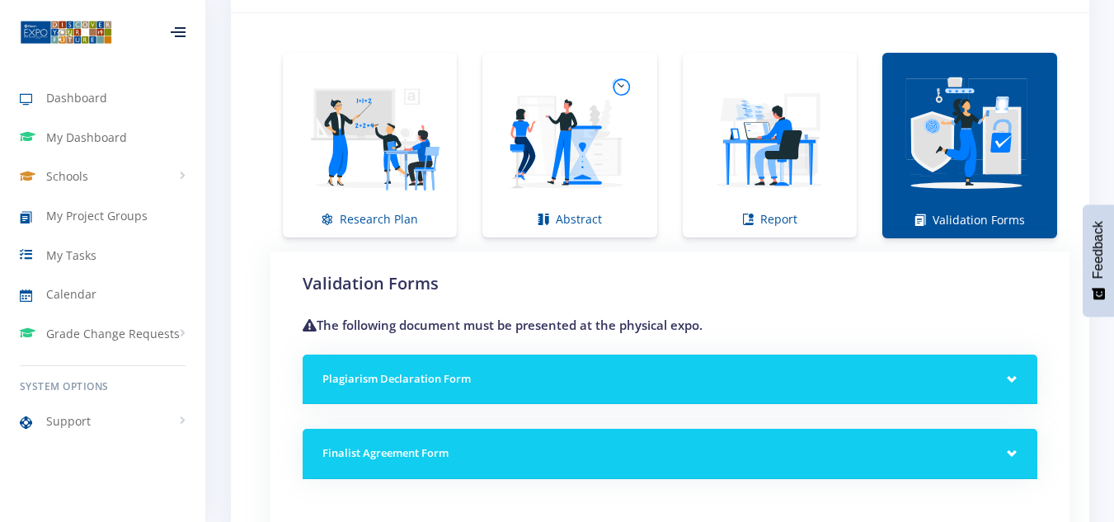
scroll to position [1402, 0]
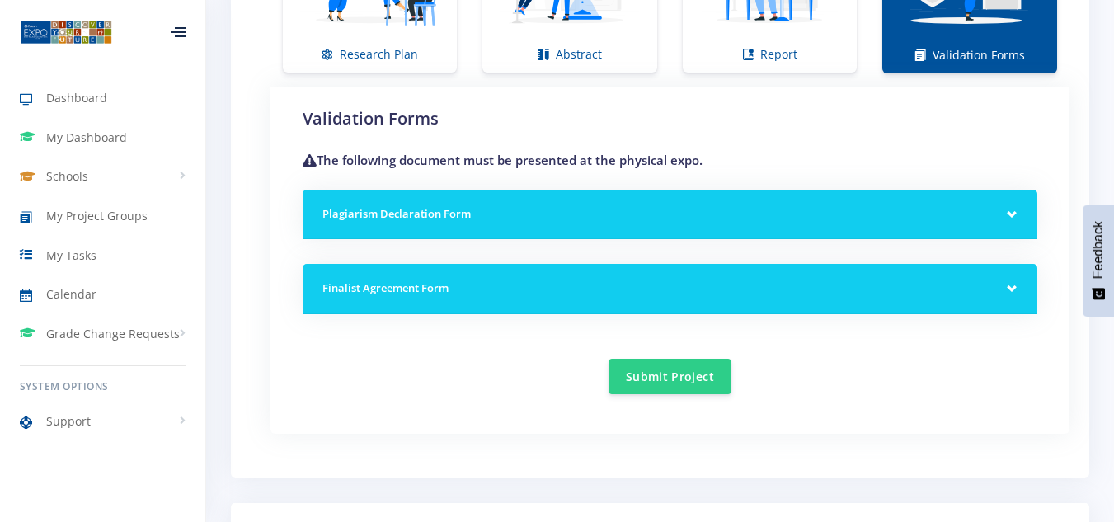
click at [1019, 211] on div "Plagiarism Declaration Form" at bounding box center [670, 215] width 735 height 50
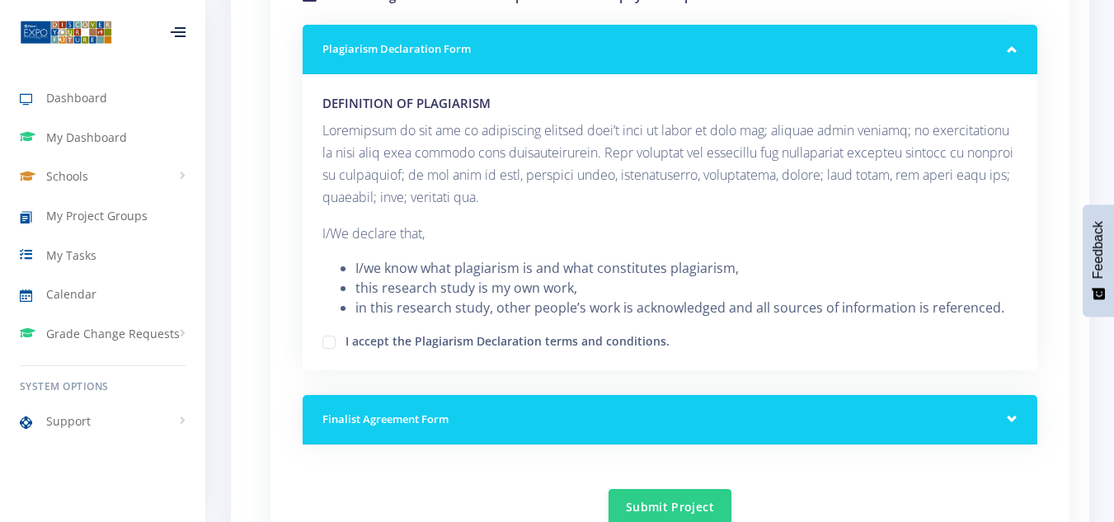
scroll to position [1649, 0]
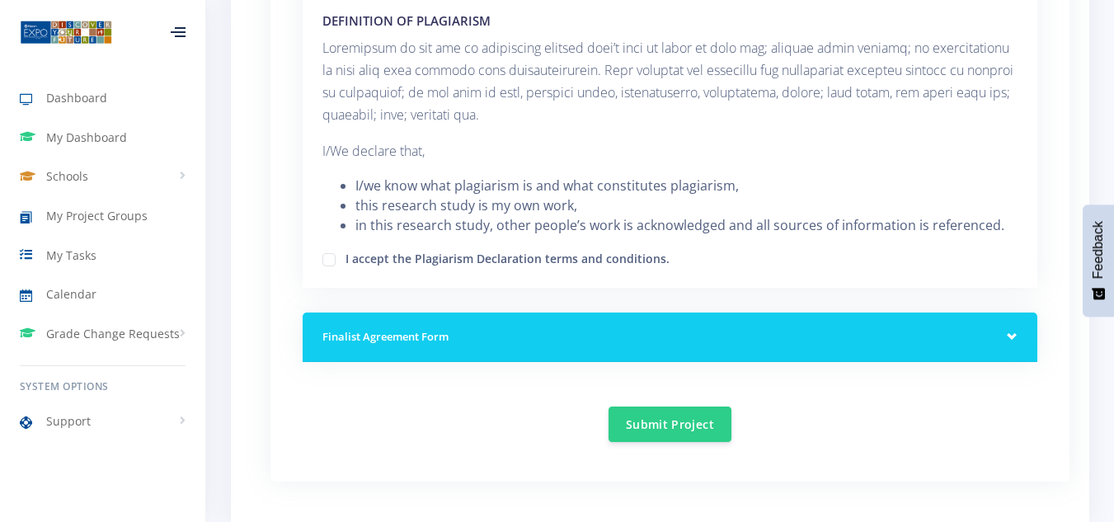
click at [346, 257] on label "I accept the Plagiarism Declaration terms and conditions." at bounding box center [508, 256] width 324 height 13
click at [346, 257] on input "I accept the Plagiarism Declaration terms and conditions." at bounding box center [351, 253] width 11 height 11
checkbox input "true"
click at [1012, 335] on div "Finalist Agreement Form" at bounding box center [670, 338] width 735 height 50
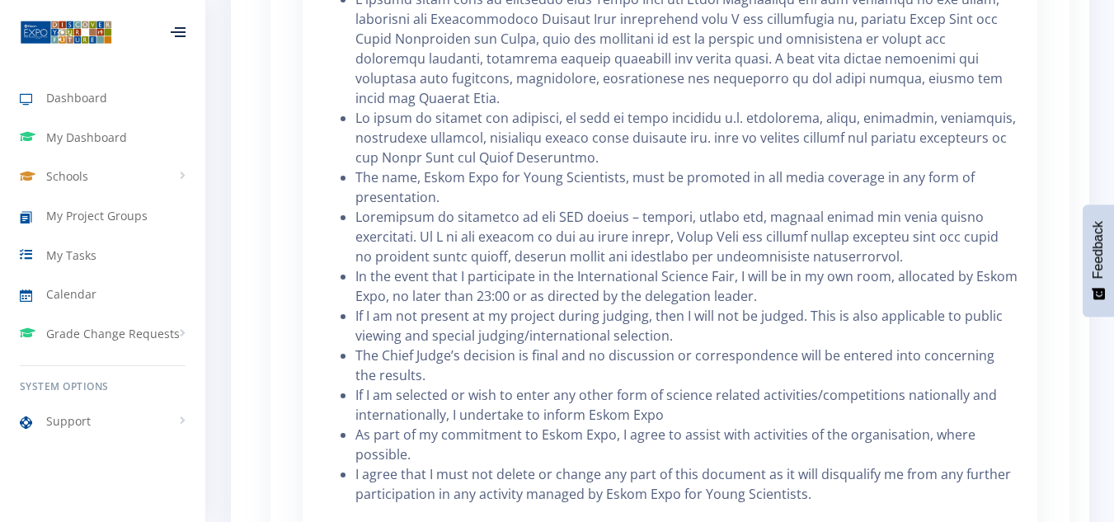
scroll to position [2804, 0]
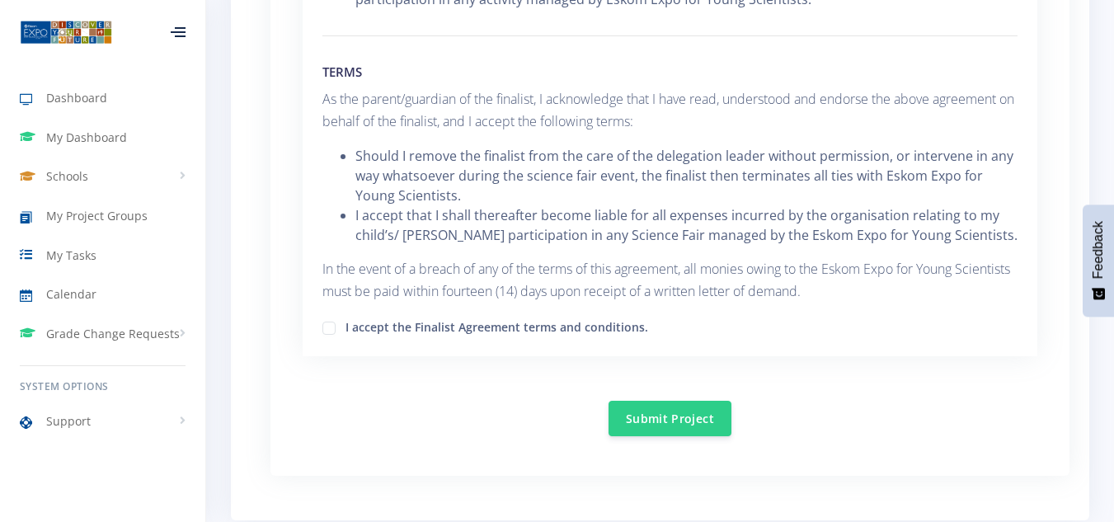
click at [346, 326] on label "I accept the Finalist Agreement terms and conditions." at bounding box center [497, 324] width 303 height 13
click at [346, 326] on input "I accept the Finalist Agreement terms and conditions." at bounding box center [351, 322] width 11 height 11
checkbox input "true"
click at [635, 411] on button "Submit Project" at bounding box center [670, 417] width 123 height 35
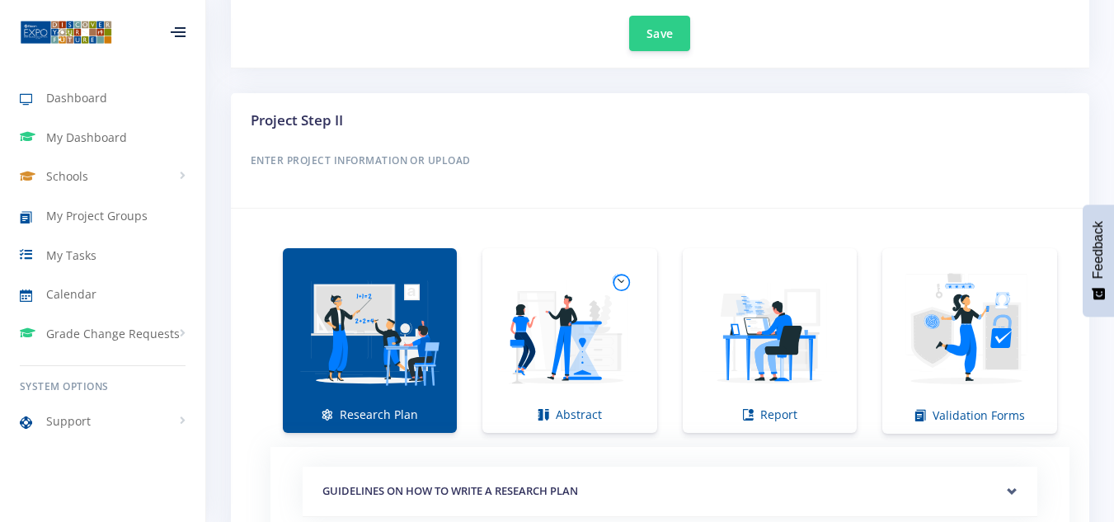
scroll to position [712, 0]
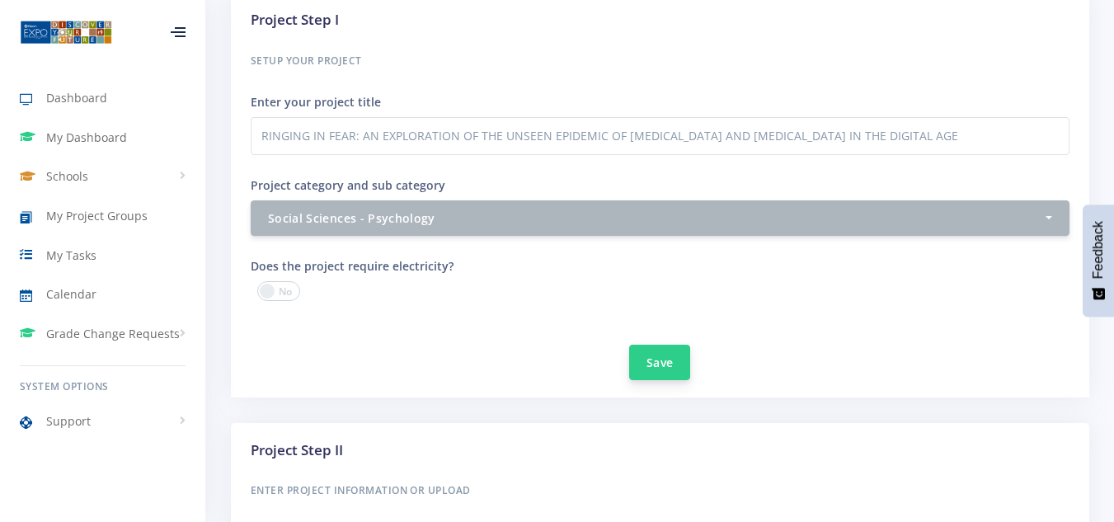
click at [668, 372] on button "Save" at bounding box center [659, 362] width 61 height 35
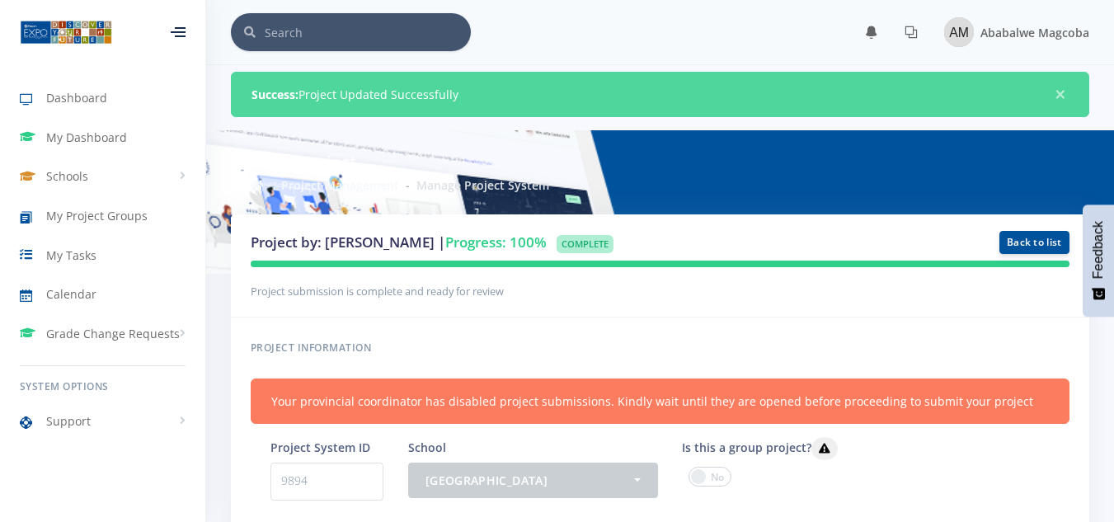
scroll to position [12, 12]
click at [454, 296] on small "Project submission is complete and ready for review" at bounding box center [377, 291] width 253 height 15
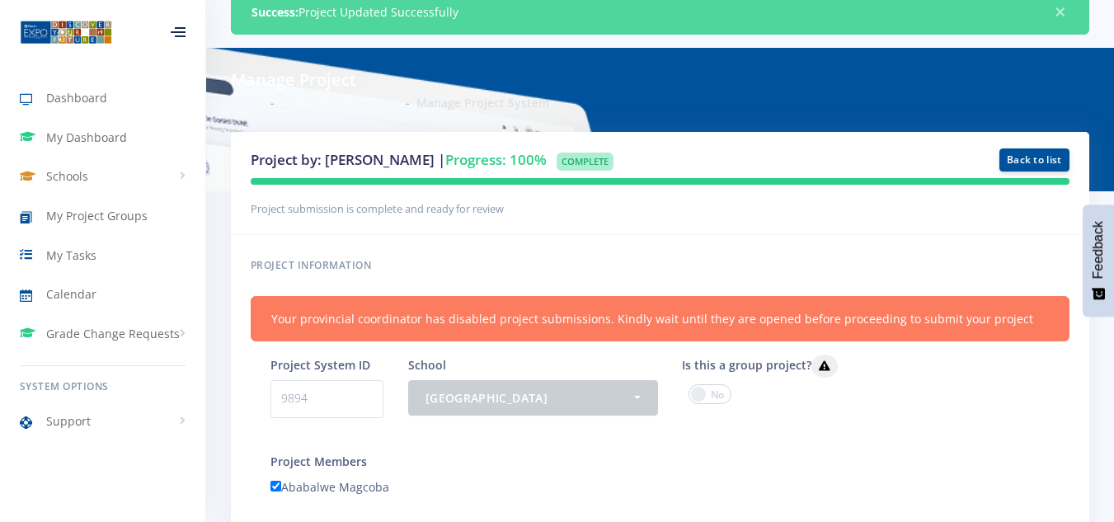
scroll to position [247, 0]
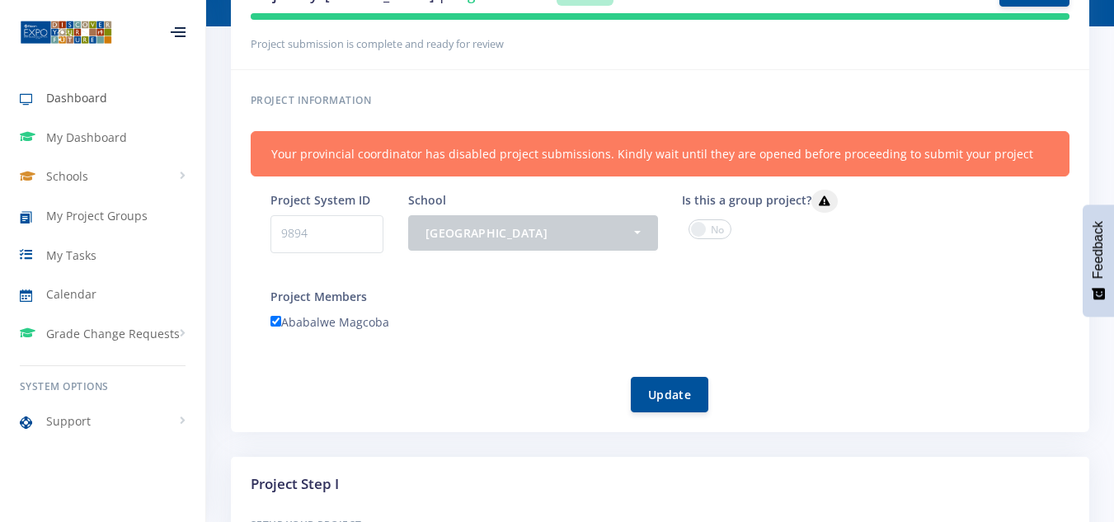
click at [64, 101] on span "Dashboard" at bounding box center [76, 97] width 61 height 17
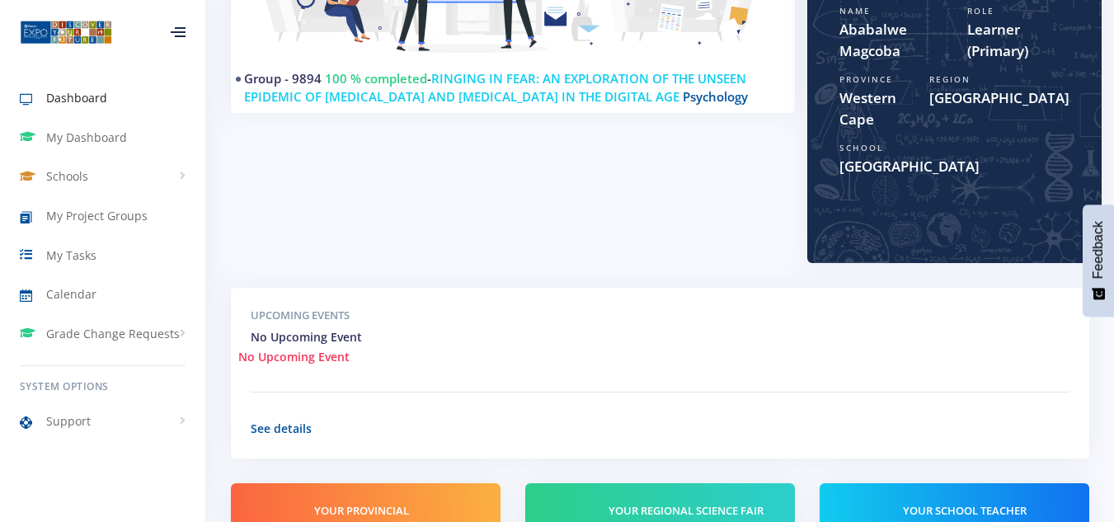
scroll to position [247, 0]
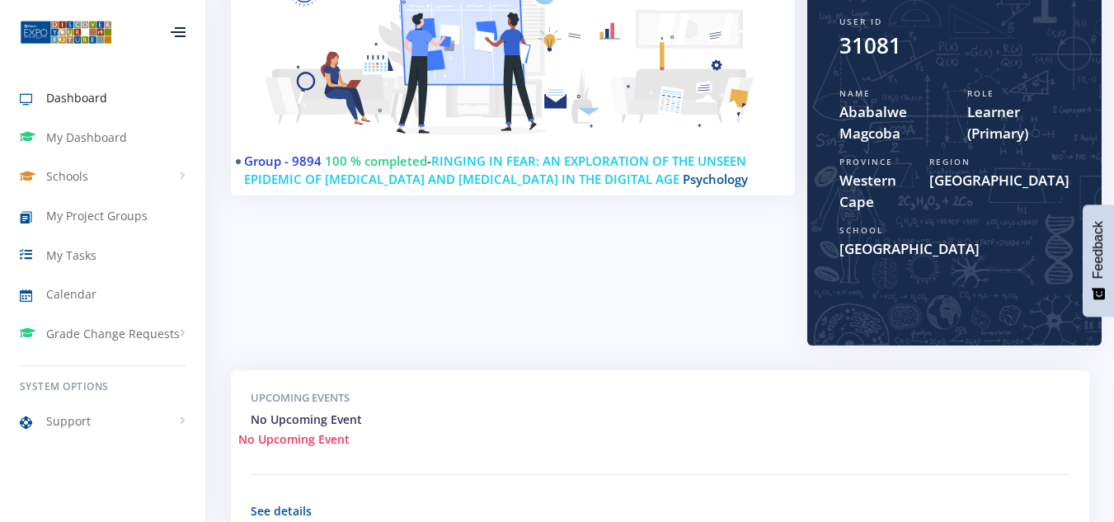
click at [267, 161] on link "Group - 9894" at bounding box center [283, 161] width 78 height 16
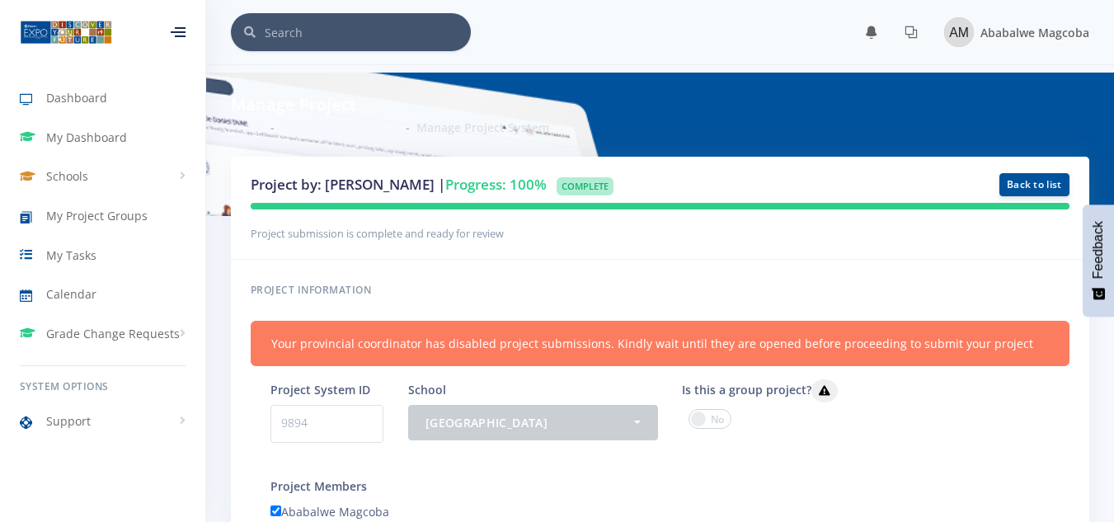
scroll to position [82, 0]
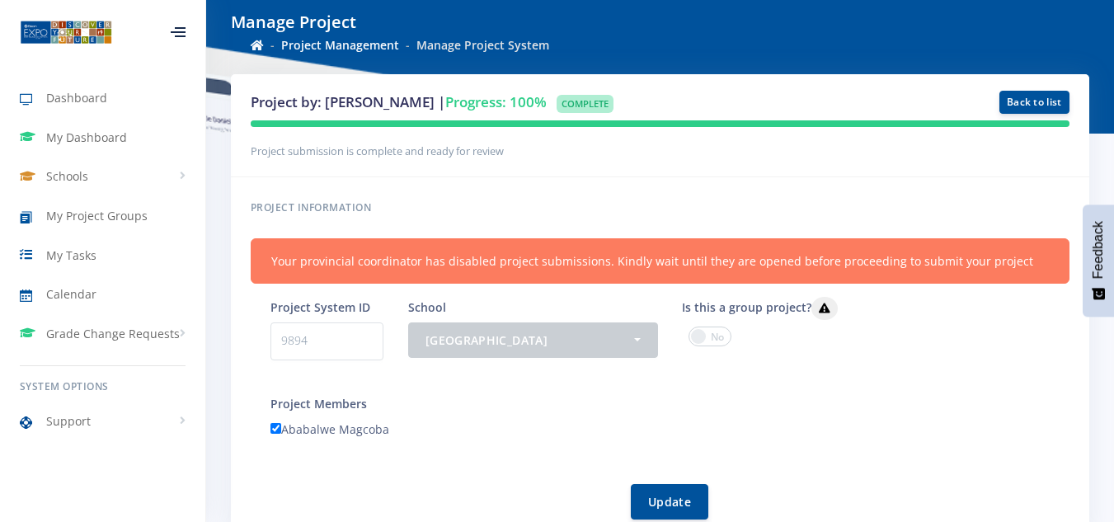
click at [708, 329] on span at bounding box center [710, 337] width 43 height 20
click at [0, 0] on input "checkbox" at bounding box center [0, 0] width 0 height 0
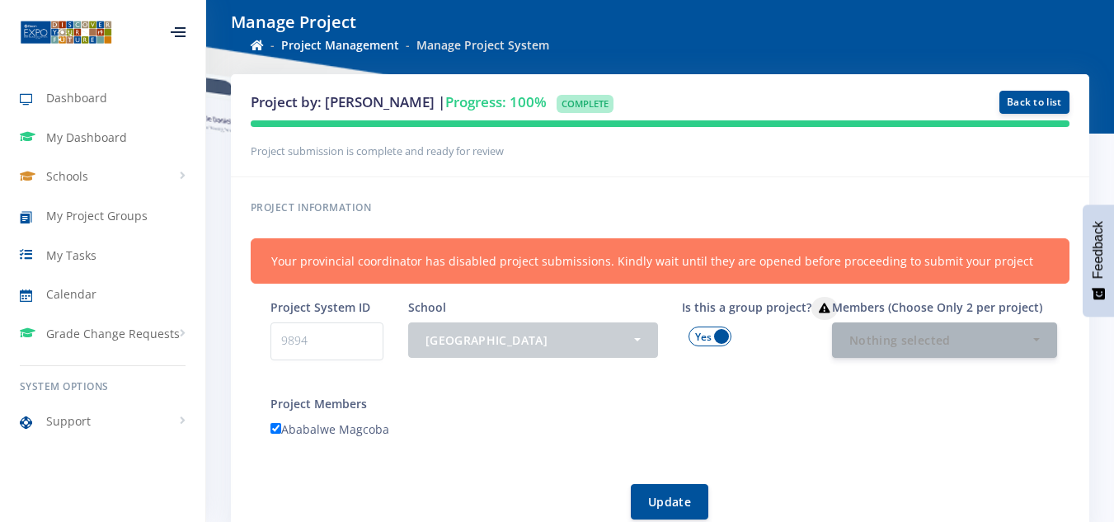
click at [703, 331] on span at bounding box center [710, 337] width 43 height 20
click at [0, 0] on input "checkbox" at bounding box center [0, 0] width 0 height 0
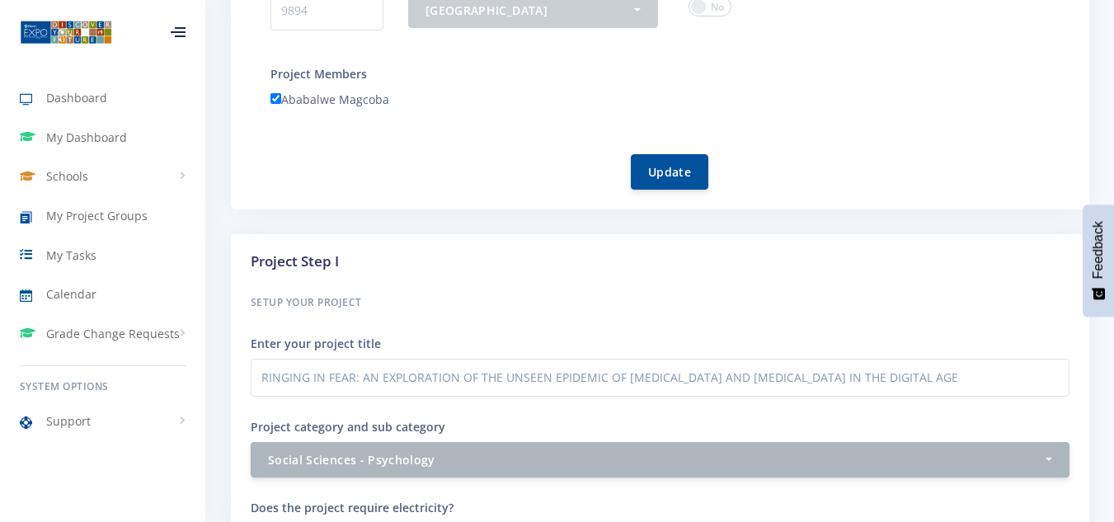
scroll to position [247, 0]
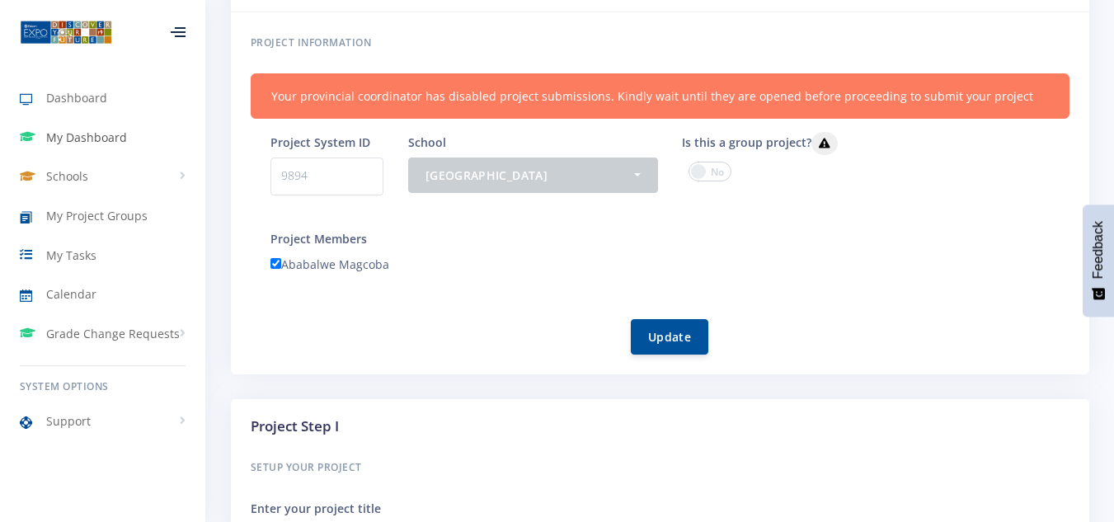
click at [86, 140] on span "My Dashboard" at bounding box center [86, 137] width 81 height 17
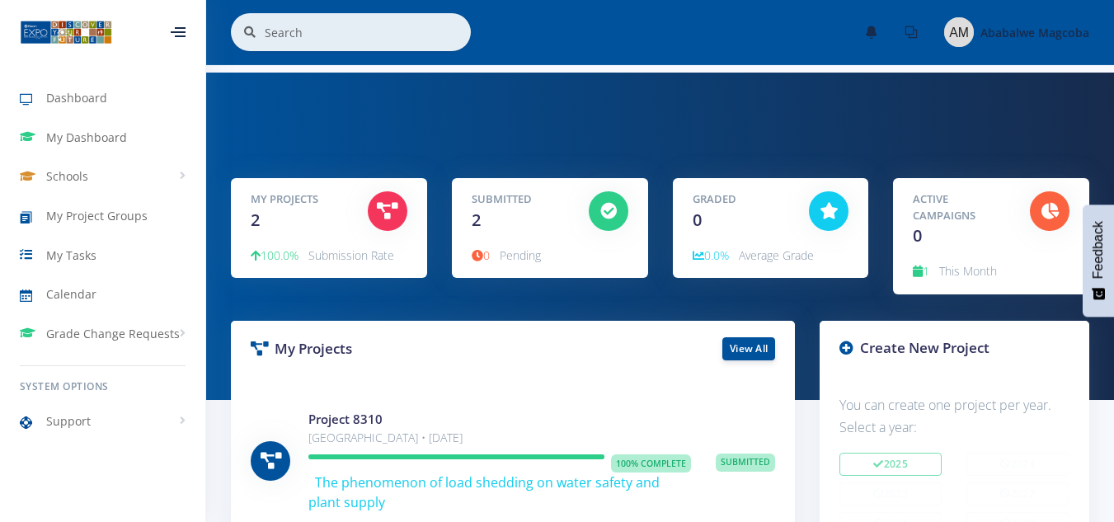
scroll to position [12, 12]
click at [479, 219] on span "2" at bounding box center [476, 220] width 9 height 22
click at [490, 251] on span "0" at bounding box center [481, 255] width 18 height 16
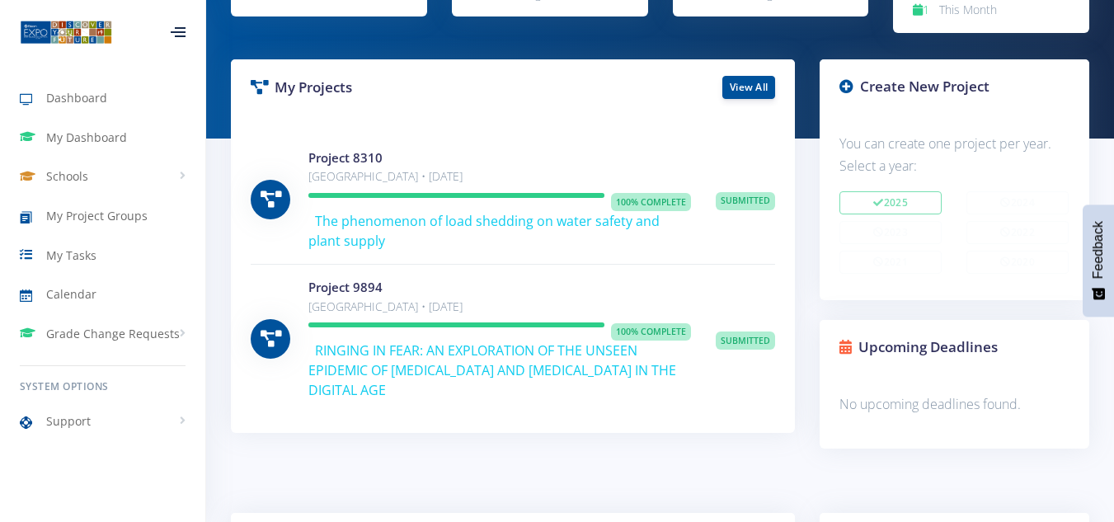
scroll to position [0, 0]
